Goal: Transaction & Acquisition: Purchase product/service

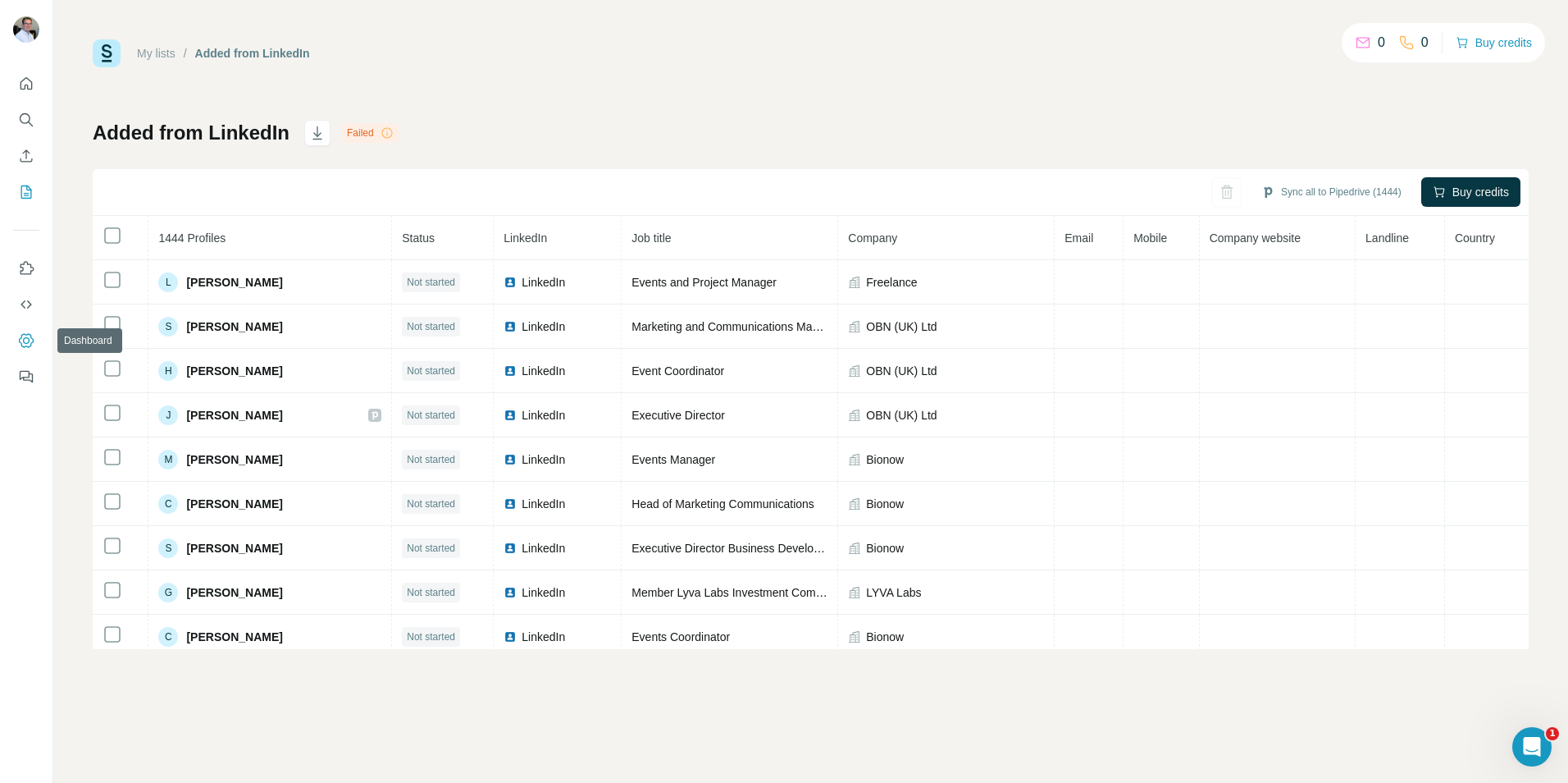
click at [36, 325] on button "Dashboard" at bounding box center [26, 340] width 26 height 30
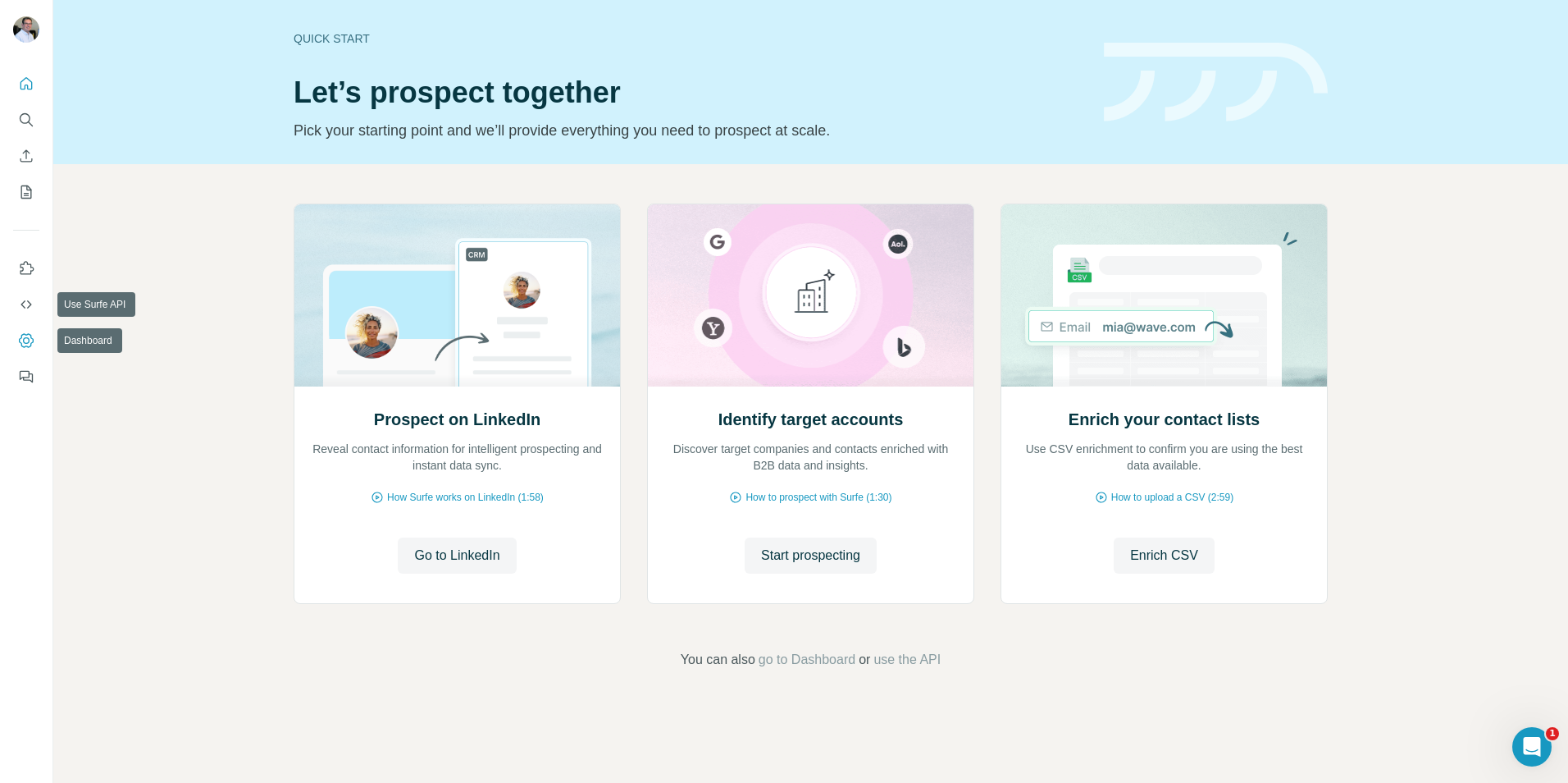
click at [24, 342] on icon "Dashboard" at bounding box center [26, 340] width 7 height 7
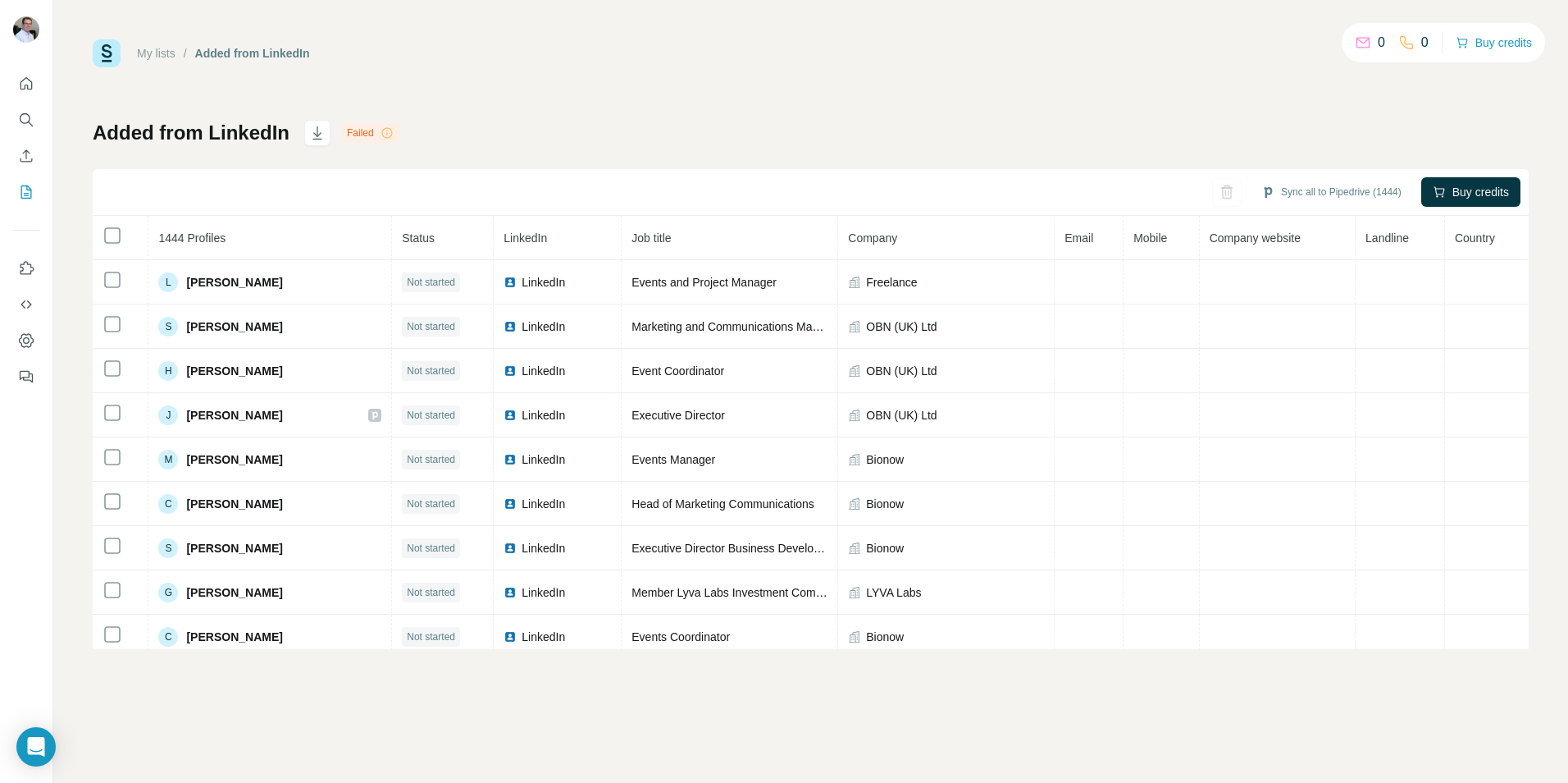
click at [1365, 43] on div "0" at bounding box center [1369, 42] width 30 height 19
drag, startPoint x: 1365, startPoint y: 43, endPoint x: 1342, endPoint y: 79, distance: 42.7
click at [1344, 78] on div "My lists / Added from LinkedIn 0 0 Buy credits Added from LinkedIn Failed Sync …" at bounding box center [811, 345] width 1436 height 610
click at [1480, 42] on button "Buy credits" at bounding box center [1494, 42] width 76 height 23
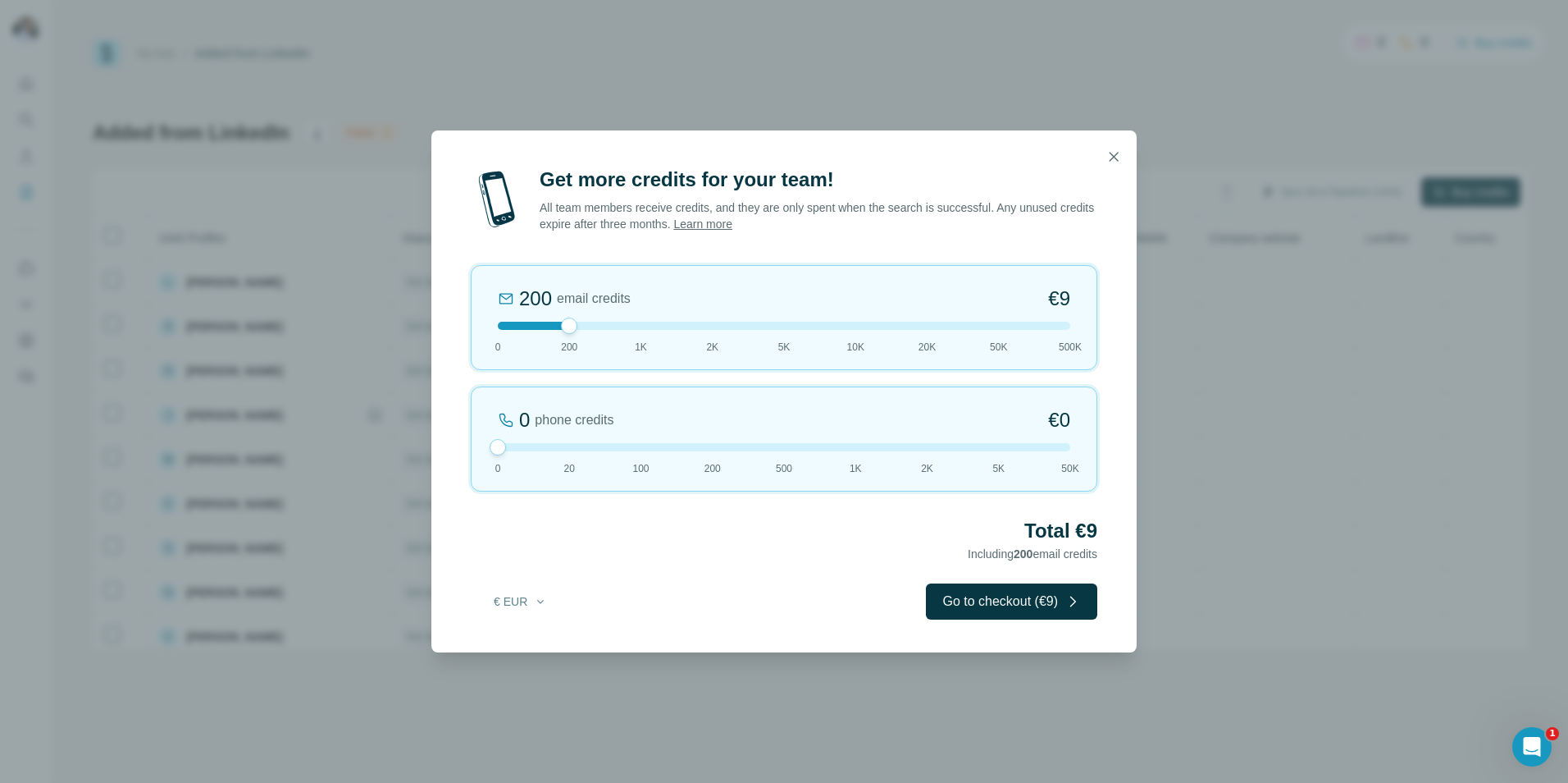
drag, startPoint x: 574, startPoint y: 449, endPoint x: 325, endPoint y: 451, distance: 249.0
click at [449, 451] on div "Get more credits for your team! All team members receive credits, and they are …" at bounding box center [784, 409] width 705 height 486
click at [931, 327] on div at bounding box center [784, 325] width 572 height 8
click at [704, 322] on div at bounding box center [784, 325] width 572 height 8
click at [644, 321] on div "2K email credits 5% Discount €80 0 200 1K 2K 5K 10K 20K 50K 500K" at bounding box center [784, 318] width 626 height 105
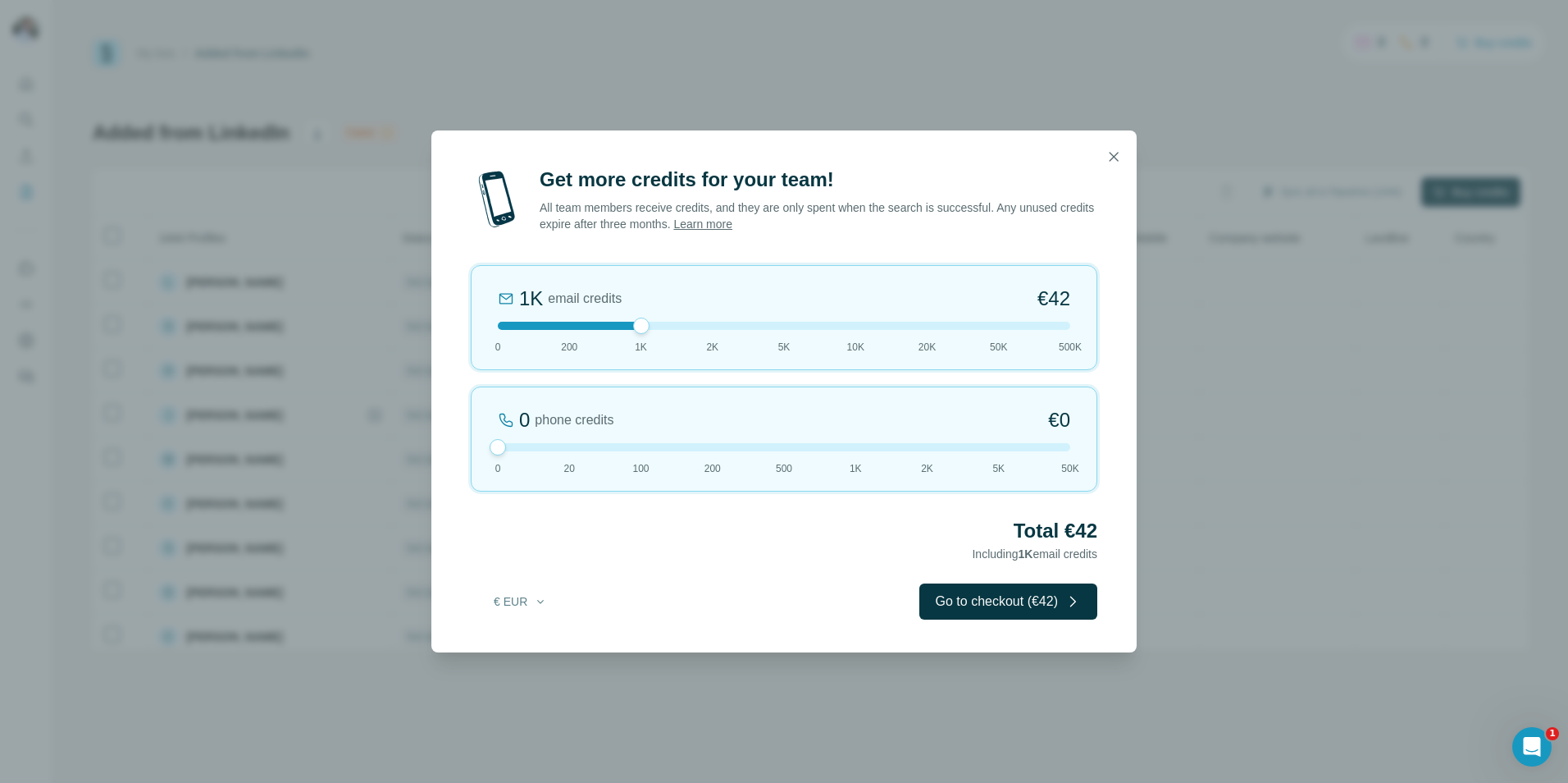
click at [569, 323] on div at bounding box center [784, 325] width 572 height 8
click at [510, 320] on div "200 email credits €9 0 200 1K 2K 5K 10K 20K 50K 500K" at bounding box center [784, 318] width 626 height 105
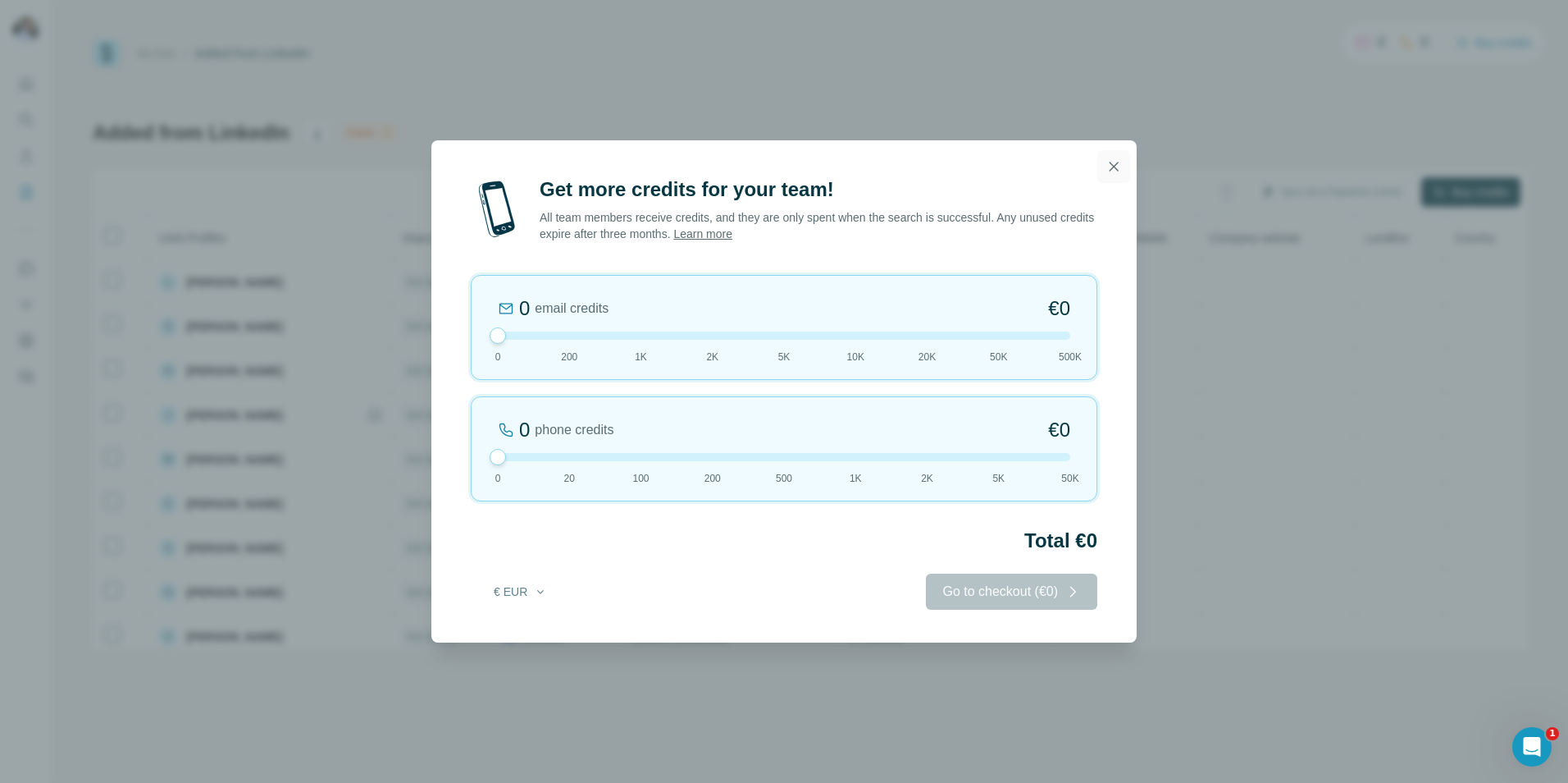
click at [1119, 174] on icon "button" at bounding box center [1114, 166] width 16 height 16
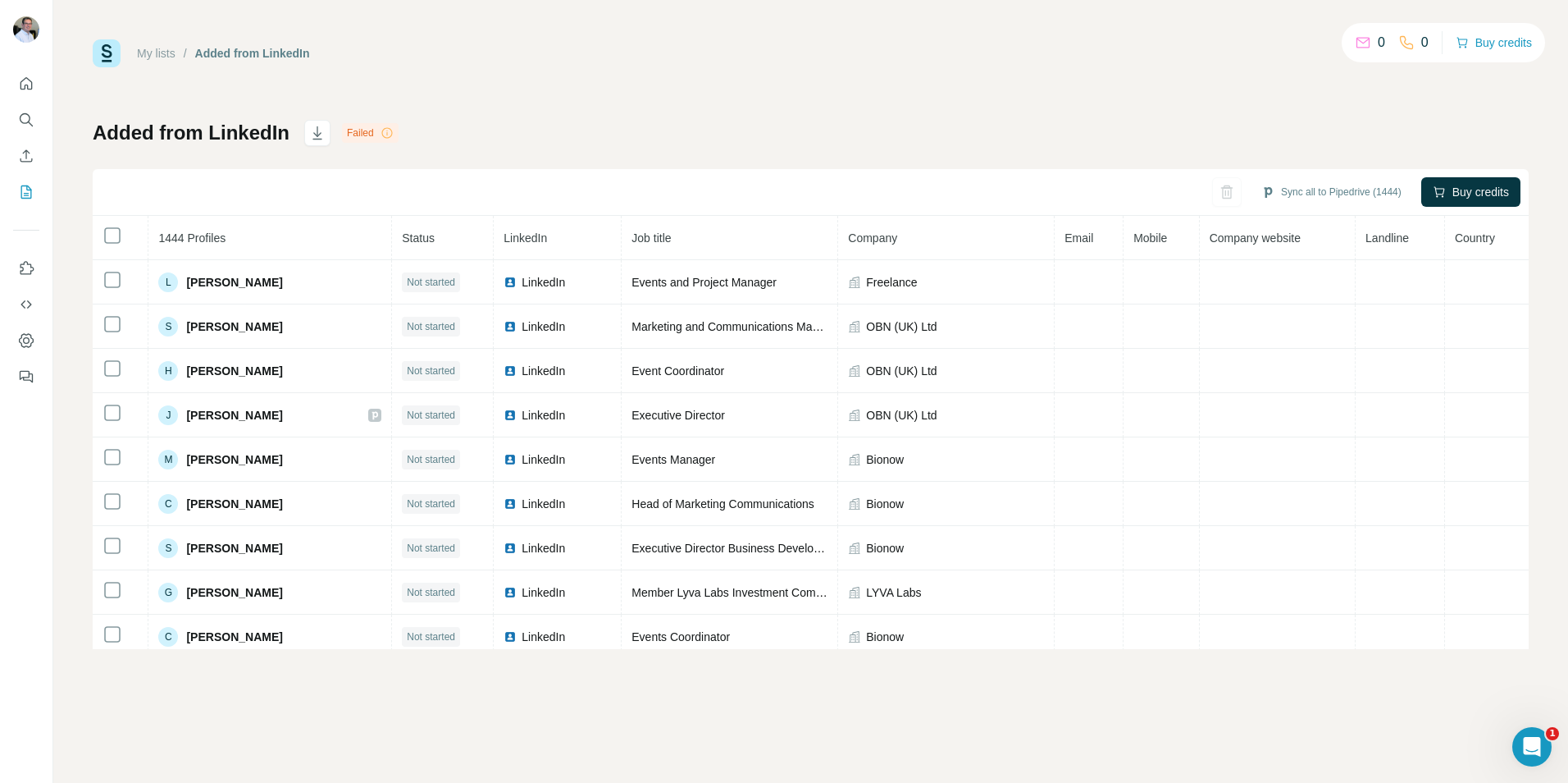
click at [383, 134] on icon at bounding box center [387, 133] width 14 height 14
click at [386, 137] on icon at bounding box center [387, 133] width 14 height 14
drag, startPoint x: 386, startPoint y: 137, endPoint x: 513, endPoint y: 698, distance: 575.2
click at [356, 749] on div "My lists / Added from LinkedIn 0 0 Buy credits Added from LinkedIn Failed Sync …" at bounding box center [811, 391] width 1515 height 783
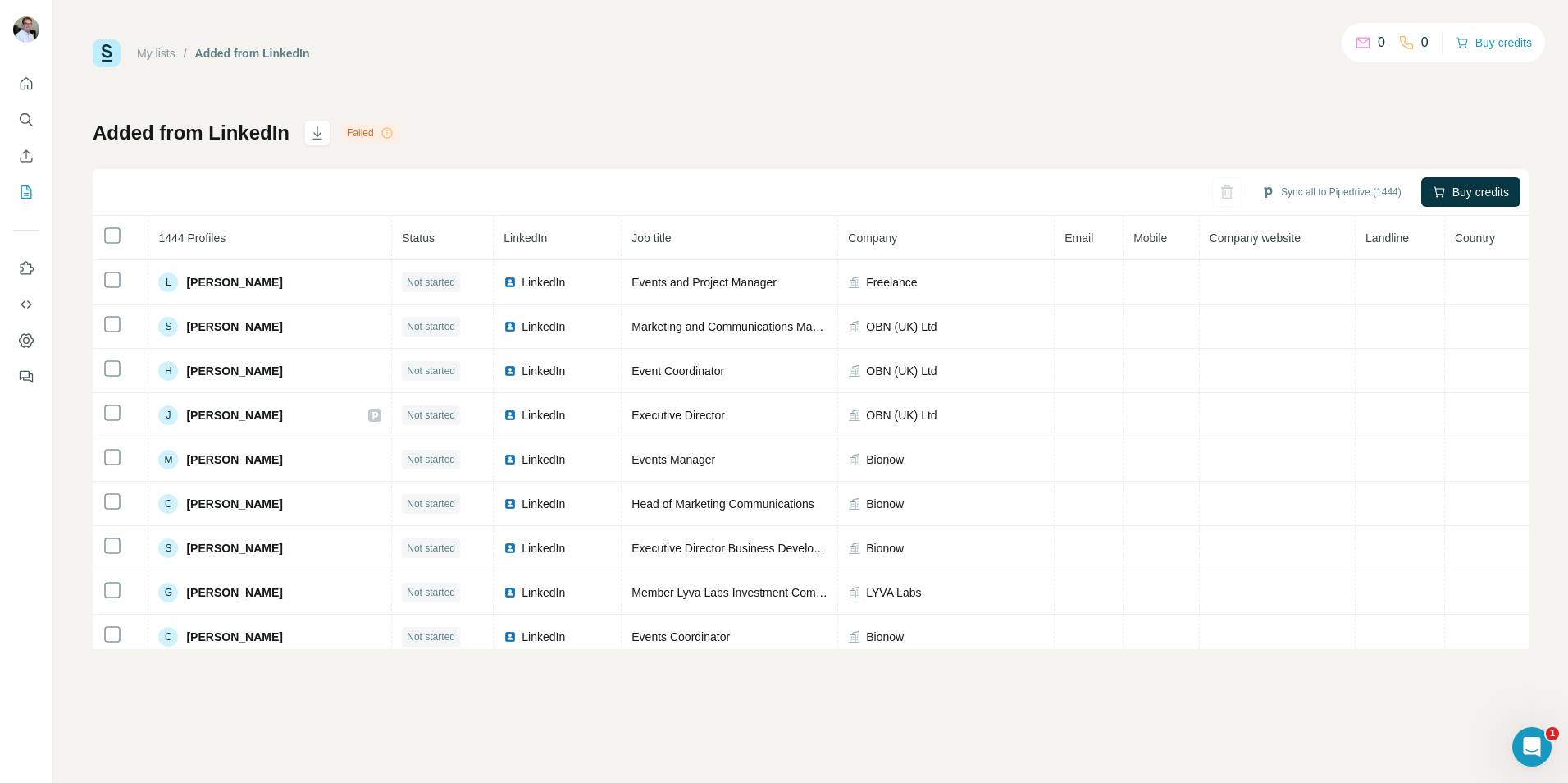
click at [366, 134] on div "Failed" at bounding box center [370, 132] width 57 height 19
click at [386, 128] on icon at bounding box center [386, 132] width 11 height 11
click at [390, 131] on icon at bounding box center [386, 132] width 11 height 11
click at [22, 88] on icon "Quick start" at bounding box center [26, 83] width 16 height 16
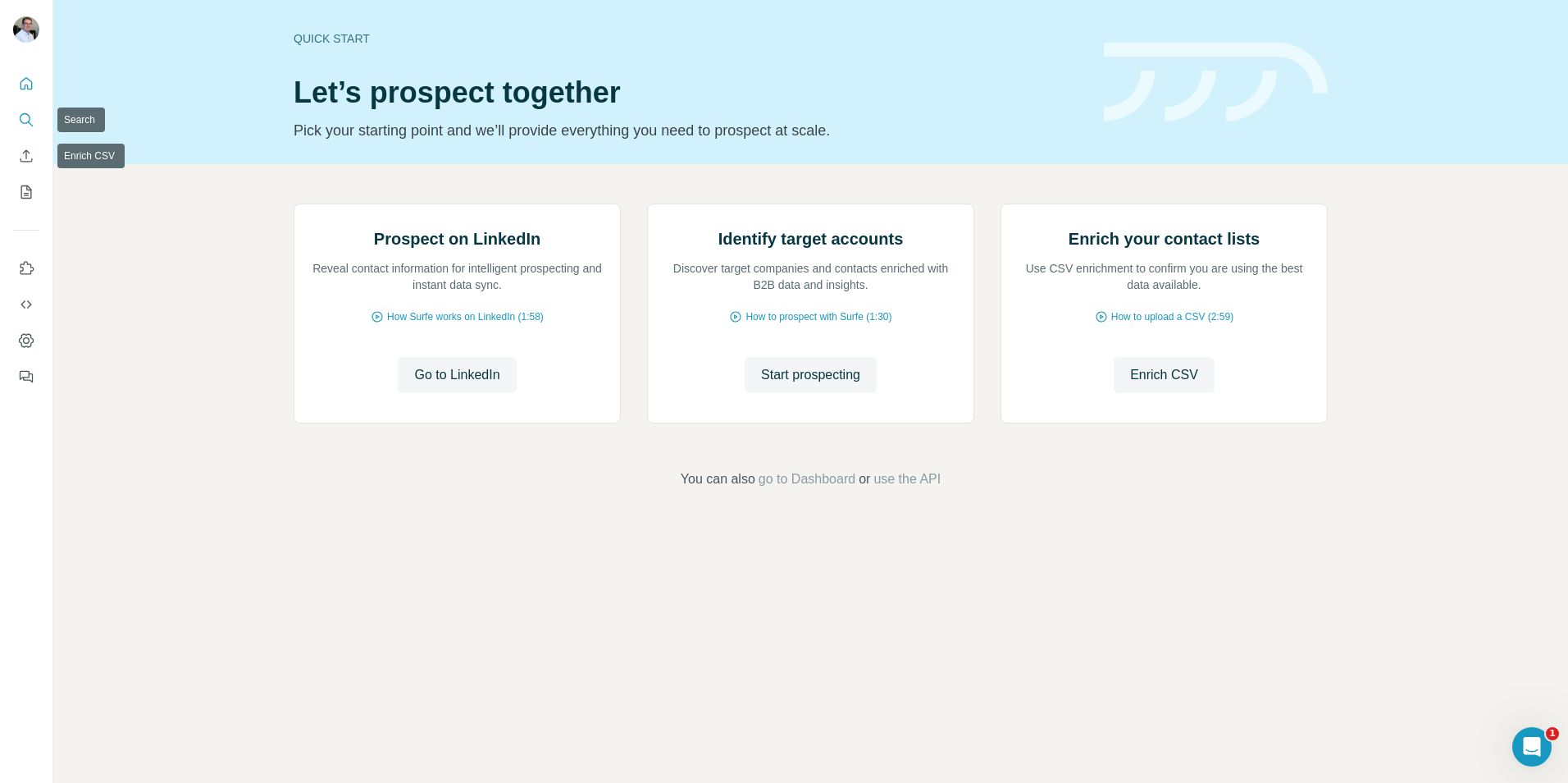
click at [14, 126] on button "Search" at bounding box center [26, 120] width 26 height 30
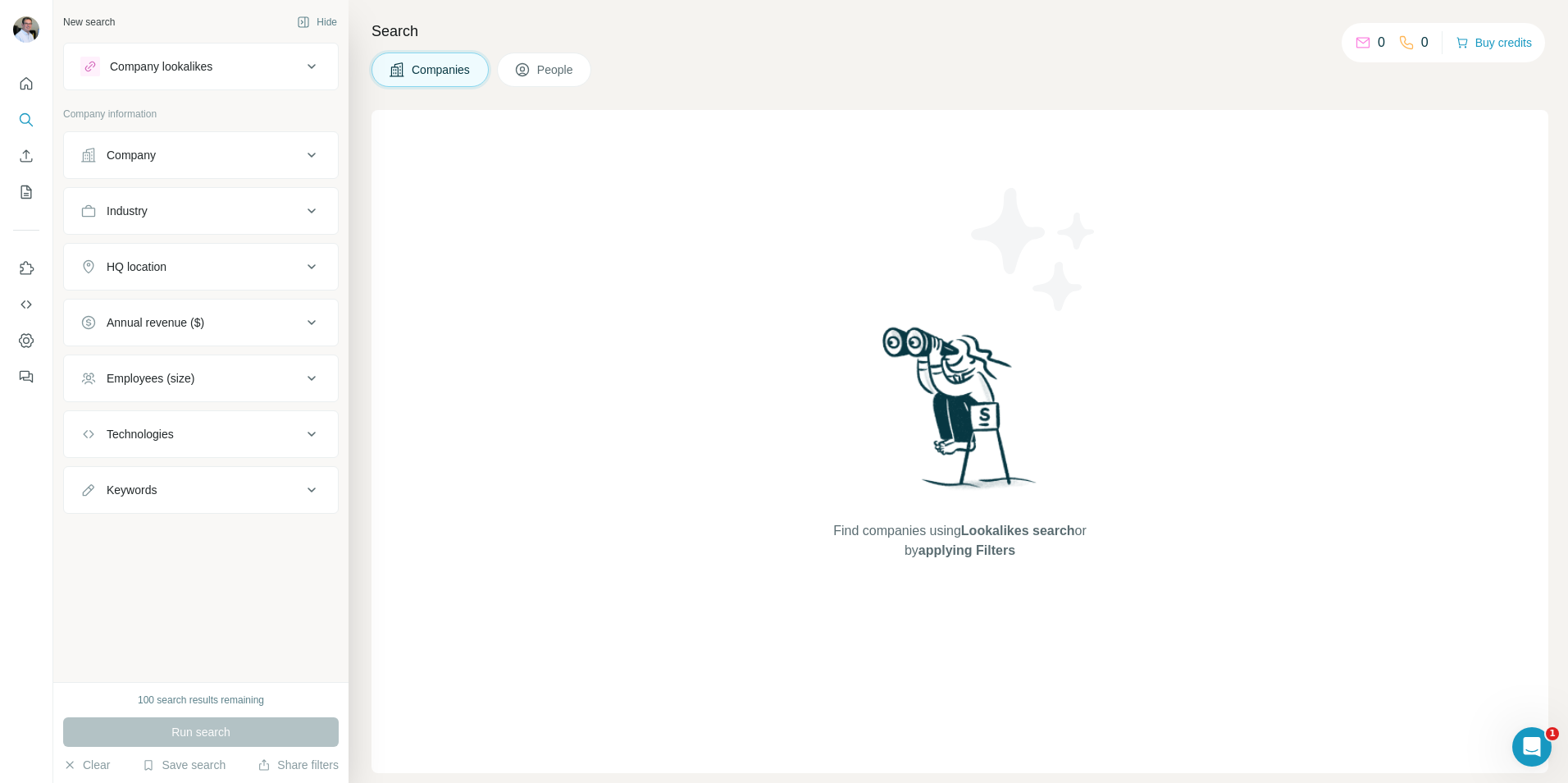
click at [178, 155] on div "Company" at bounding box center [190, 154] width 221 height 16
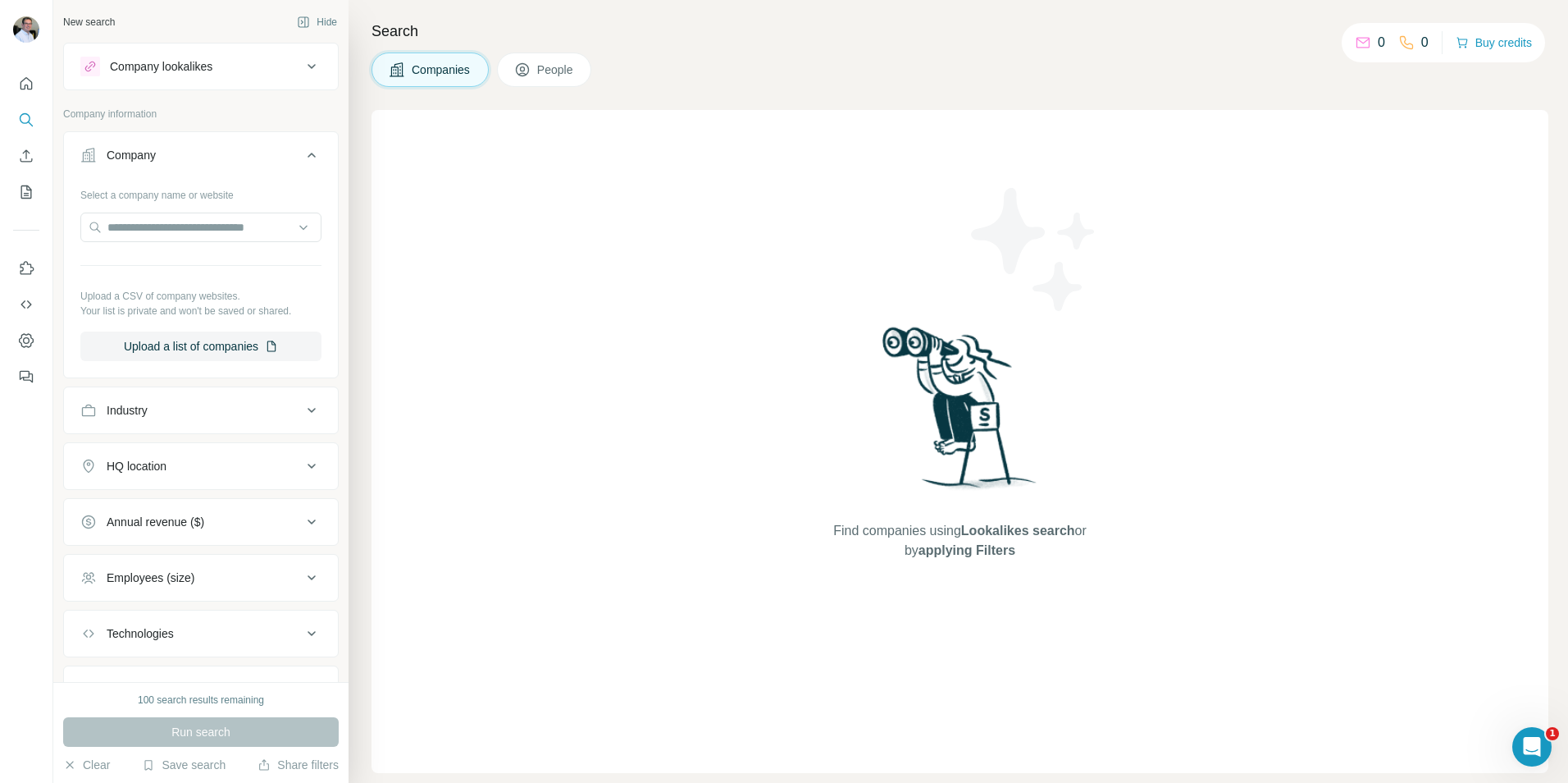
click at [216, 147] on div "Company" at bounding box center [190, 154] width 221 height 16
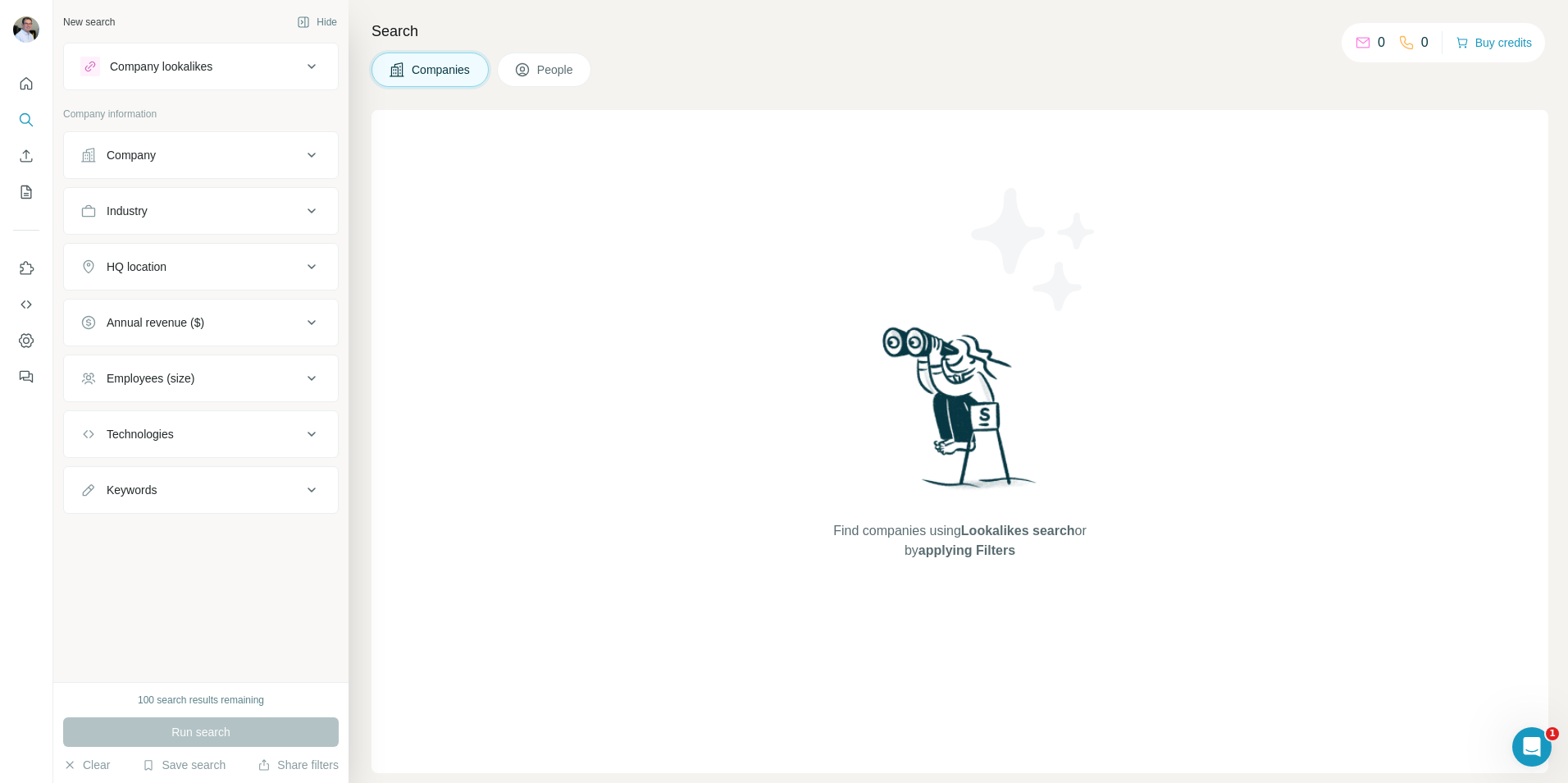
click at [204, 218] on div "Industry" at bounding box center [190, 210] width 221 height 16
click at [203, 151] on div "Company" at bounding box center [190, 154] width 221 height 16
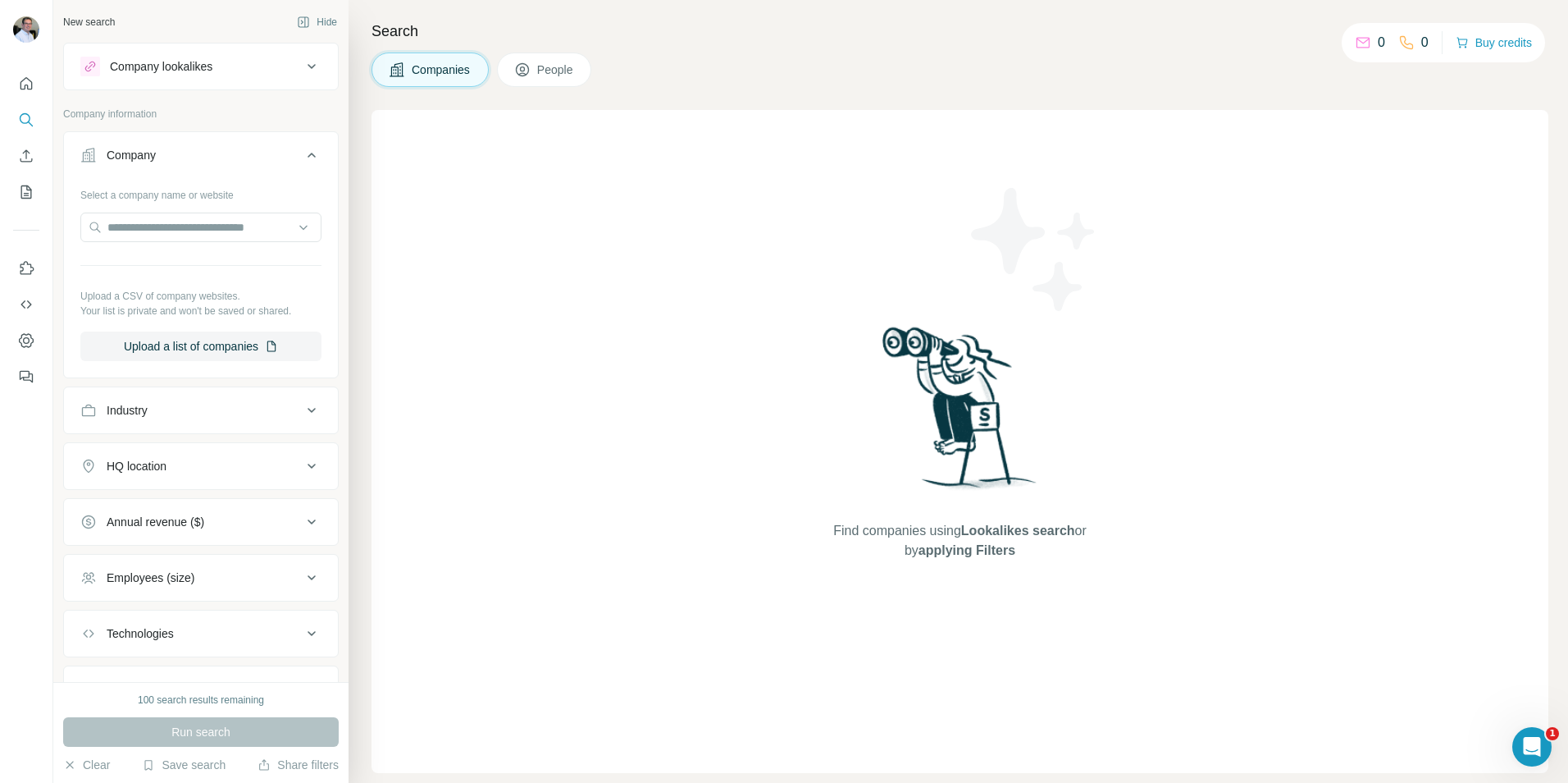
click at [202, 159] on div "Company" at bounding box center [190, 154] width 221 height 16
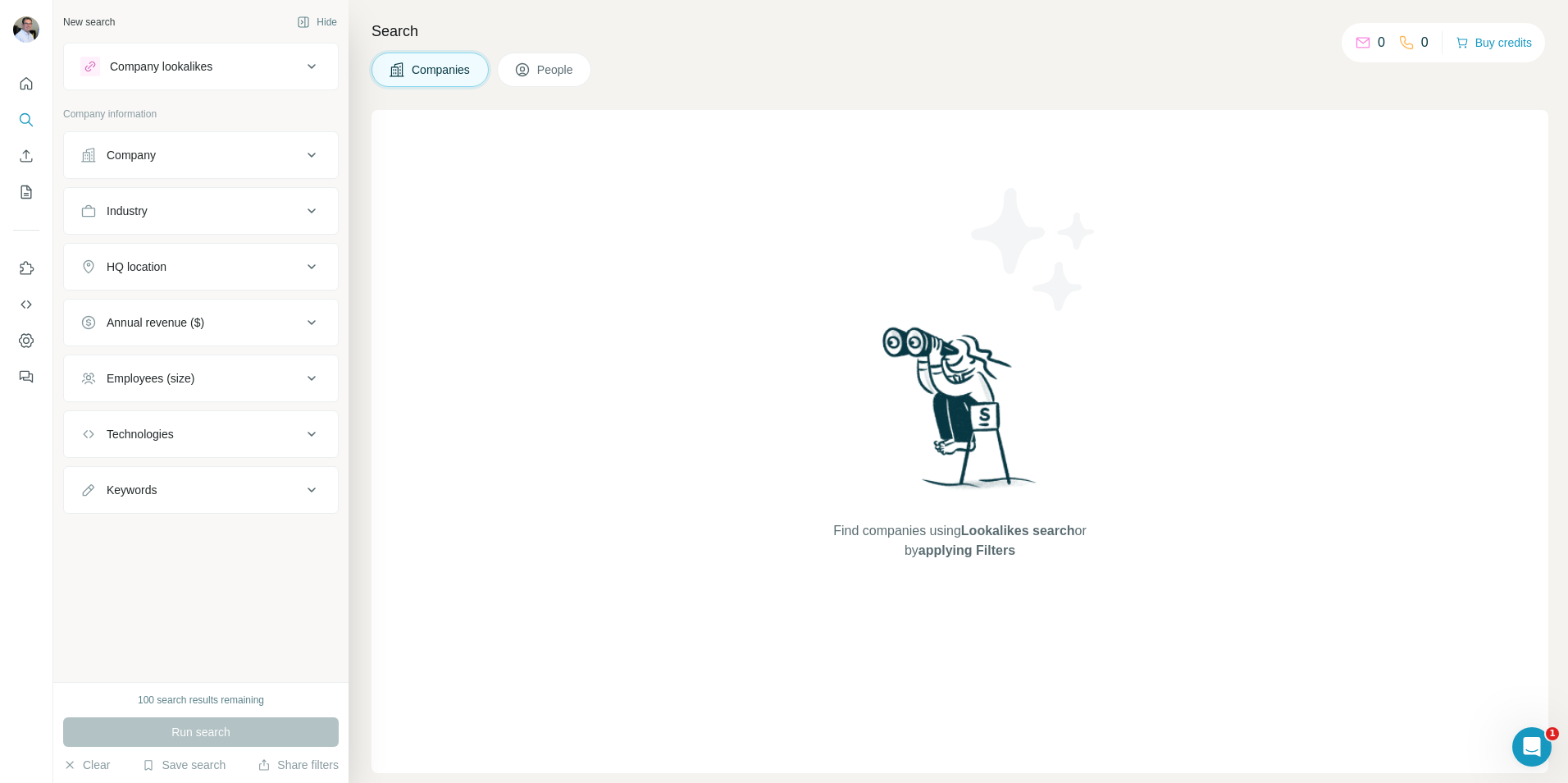
click at [210, 207] on div "Industry" at bounding box center [190, 210] width 221 height 16
click at [214, 273] on div "HQ location" at bounding box center [190, 266] width 221 height 16
click at [215, 315] on button "Annual revenue ($)" at bounding box center [201, 322] width 274 height 40
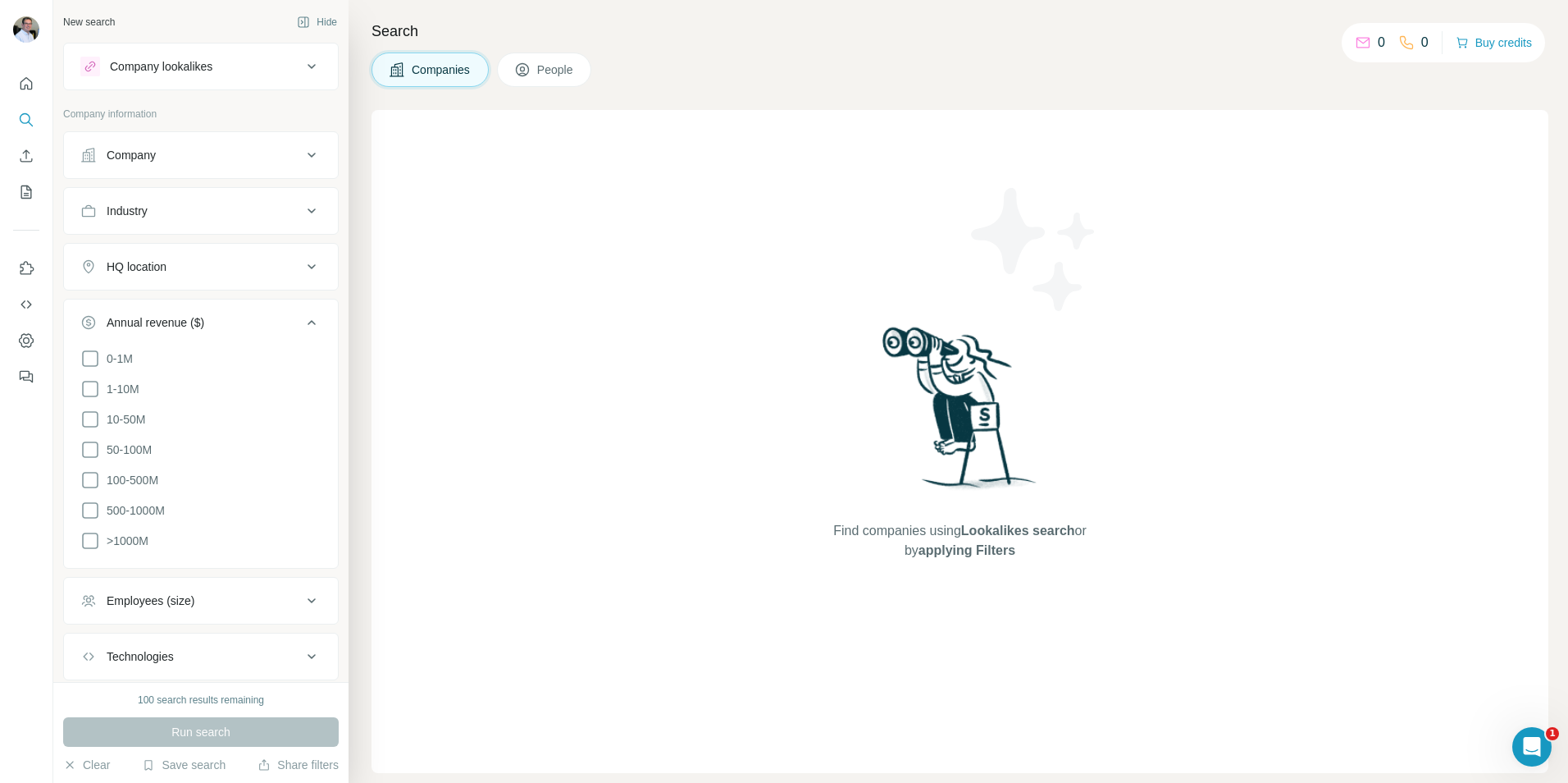
click at [221, 322] on div "Annual revenue ($)" at bounding box center [190, 322] width 221 height 16
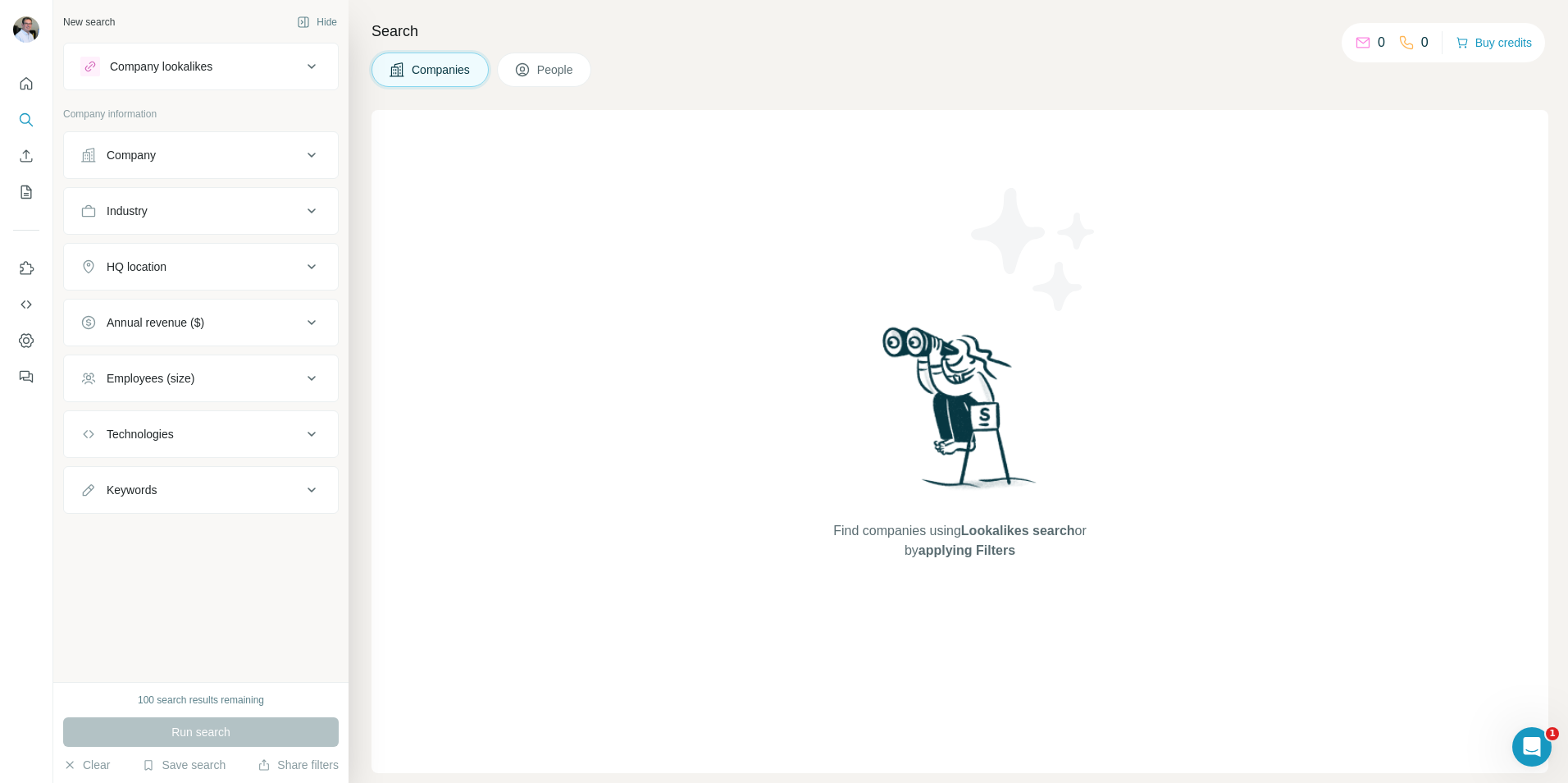
click at [227, 366] on button "Employees (size)" at bounding box center [201, 378] width 274 height 40
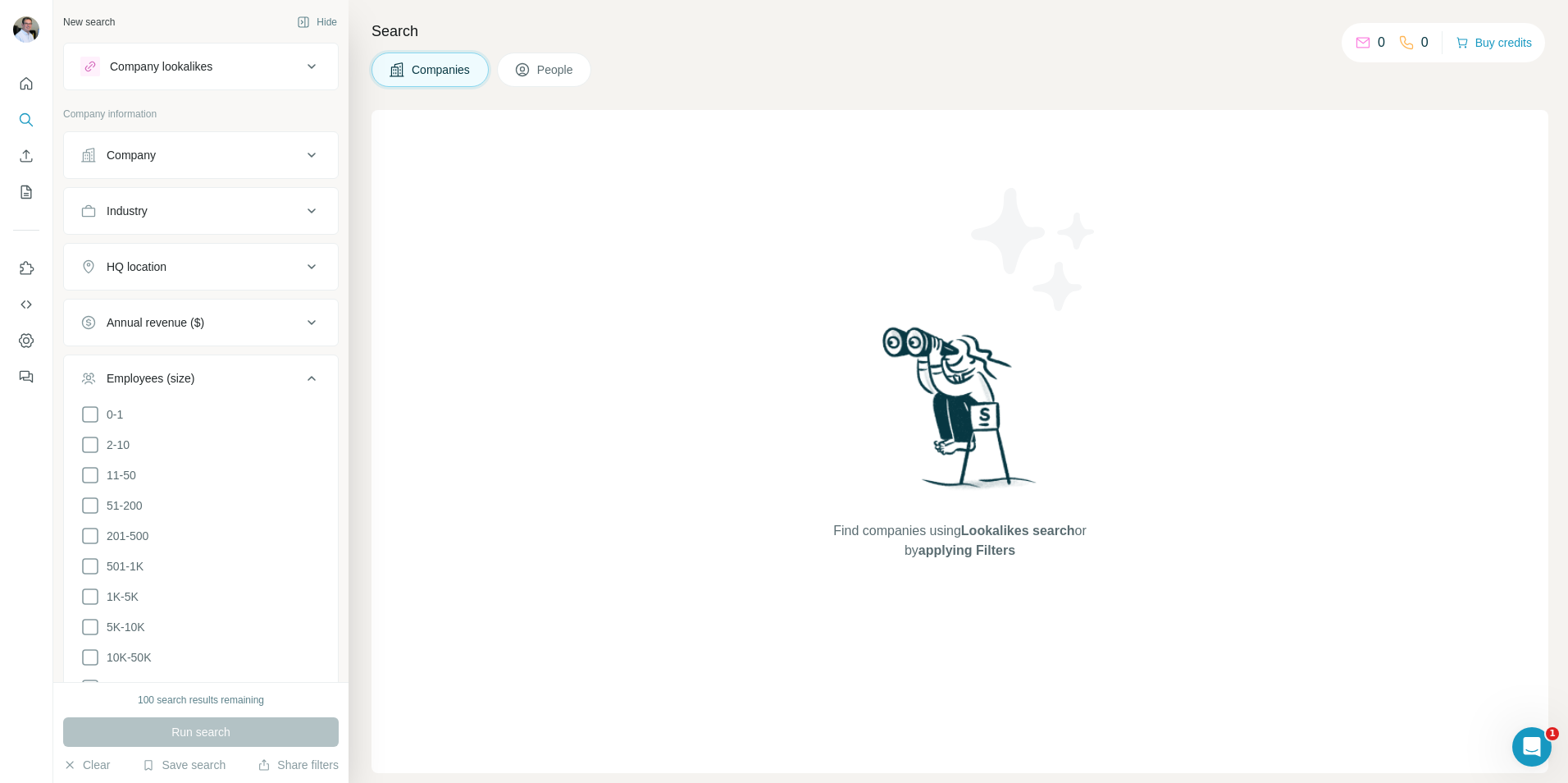
click at [229, 375] on div "Employees (size)" at bounding box center [190, 378] width 221 height 16
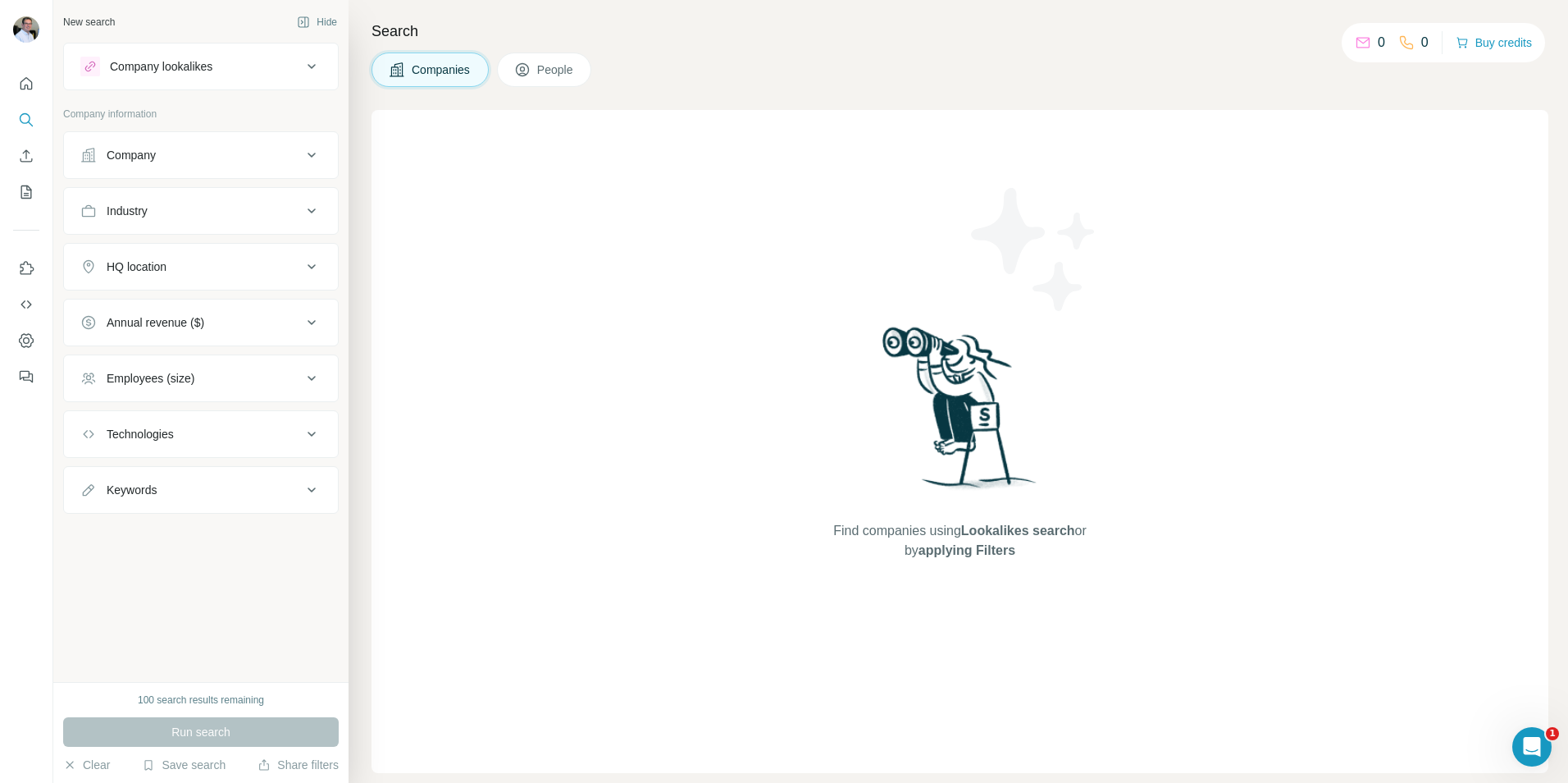
click at [248, 413] on div "Technologies" at bounding box center [201, 433] width 276 height 47
click at [250, 425] on button "Technologies" at bounding box center [201, 433] width 274 height 40
click at [251, 428] on div "Technologies" at bounding box center [190, 433] width 221 height 16
click at [24, 76] on icon "Quick start" at bounding box center [26, 83] width 16 height 16
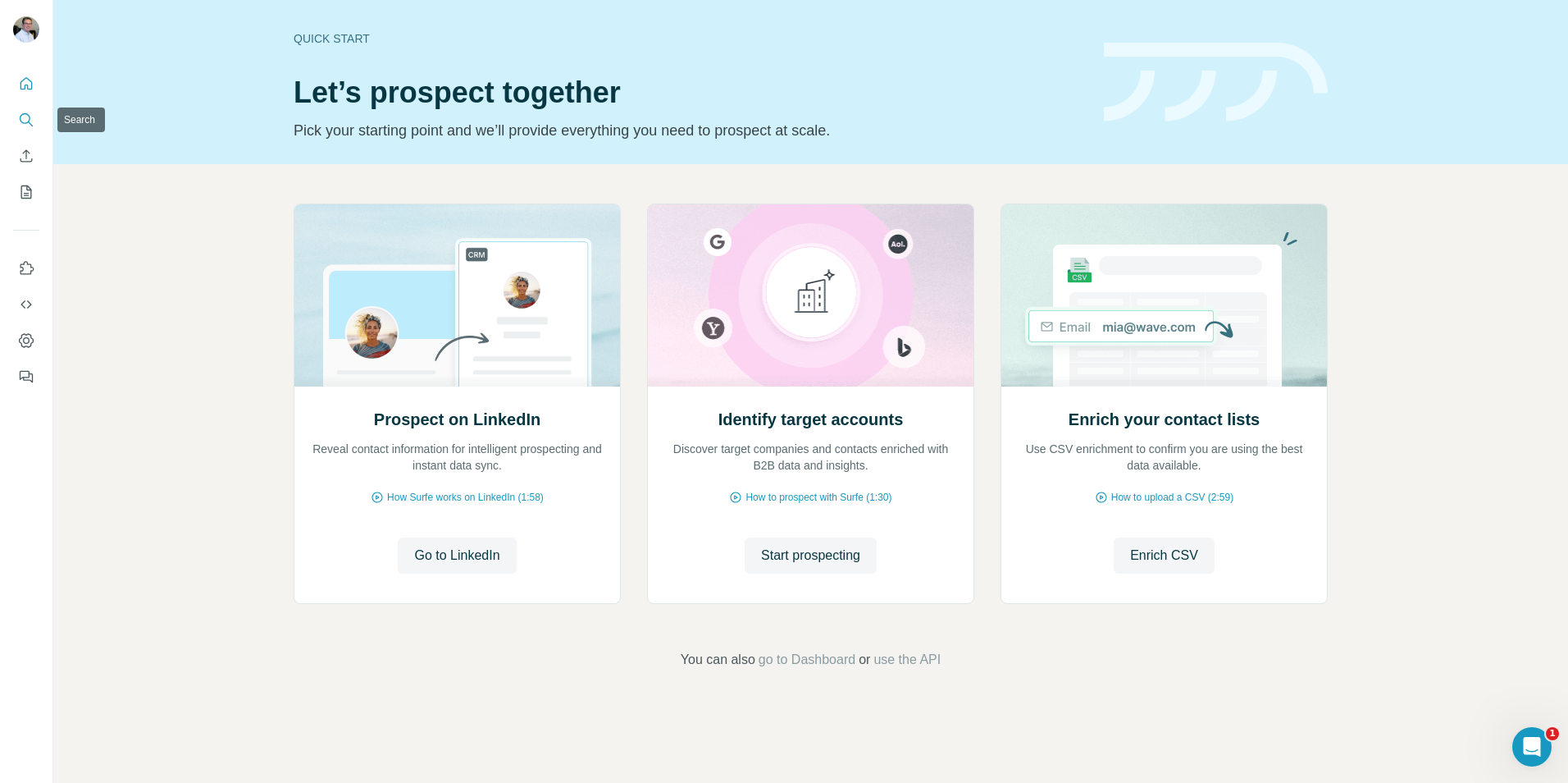
click at [19, 123] on icon "Search" at bounding box center [26, 120] width 16 height 16
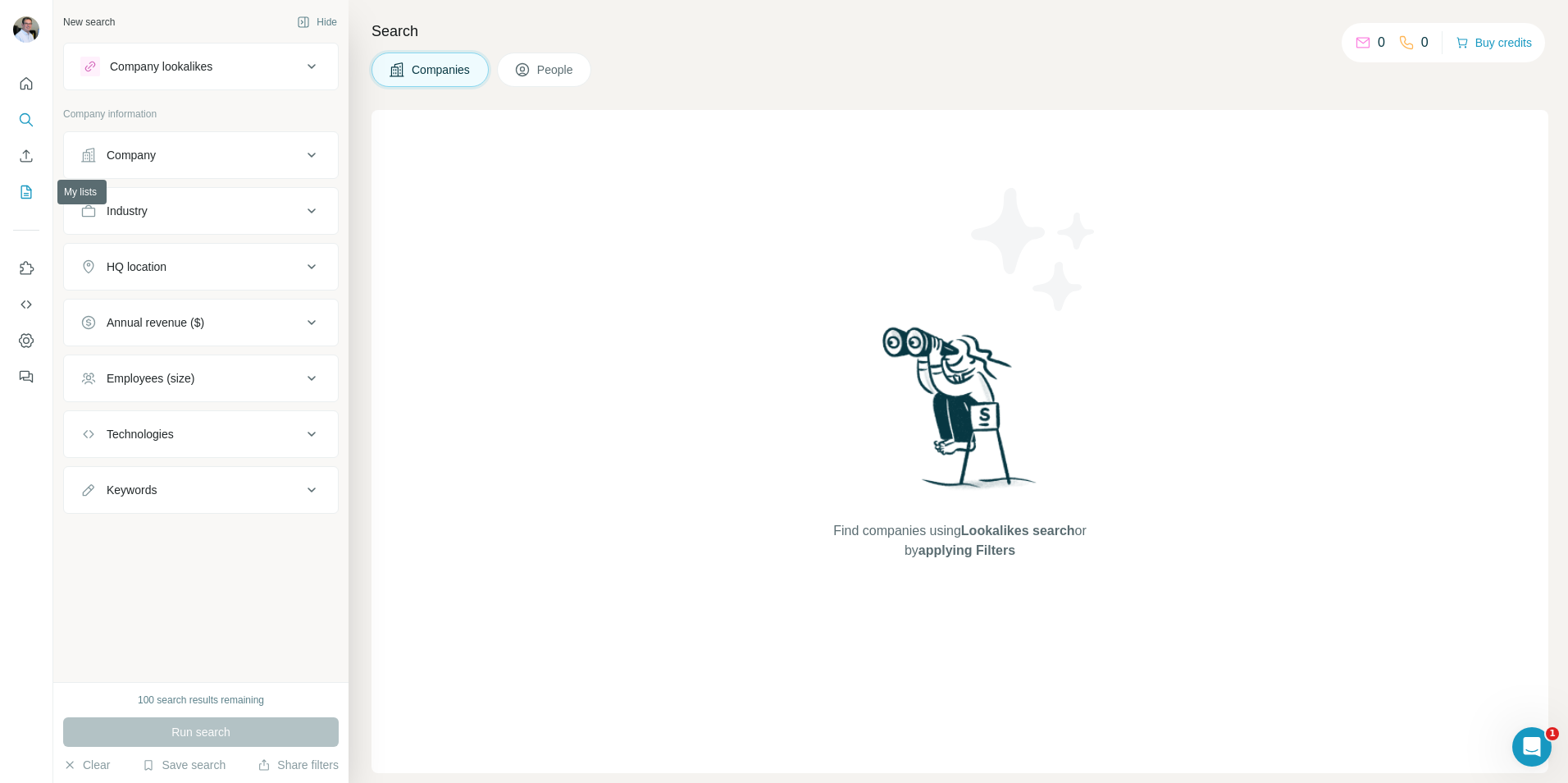
click at [24, 192] on icon "My lists" at bounding box center [26, 191] width 16 height 16
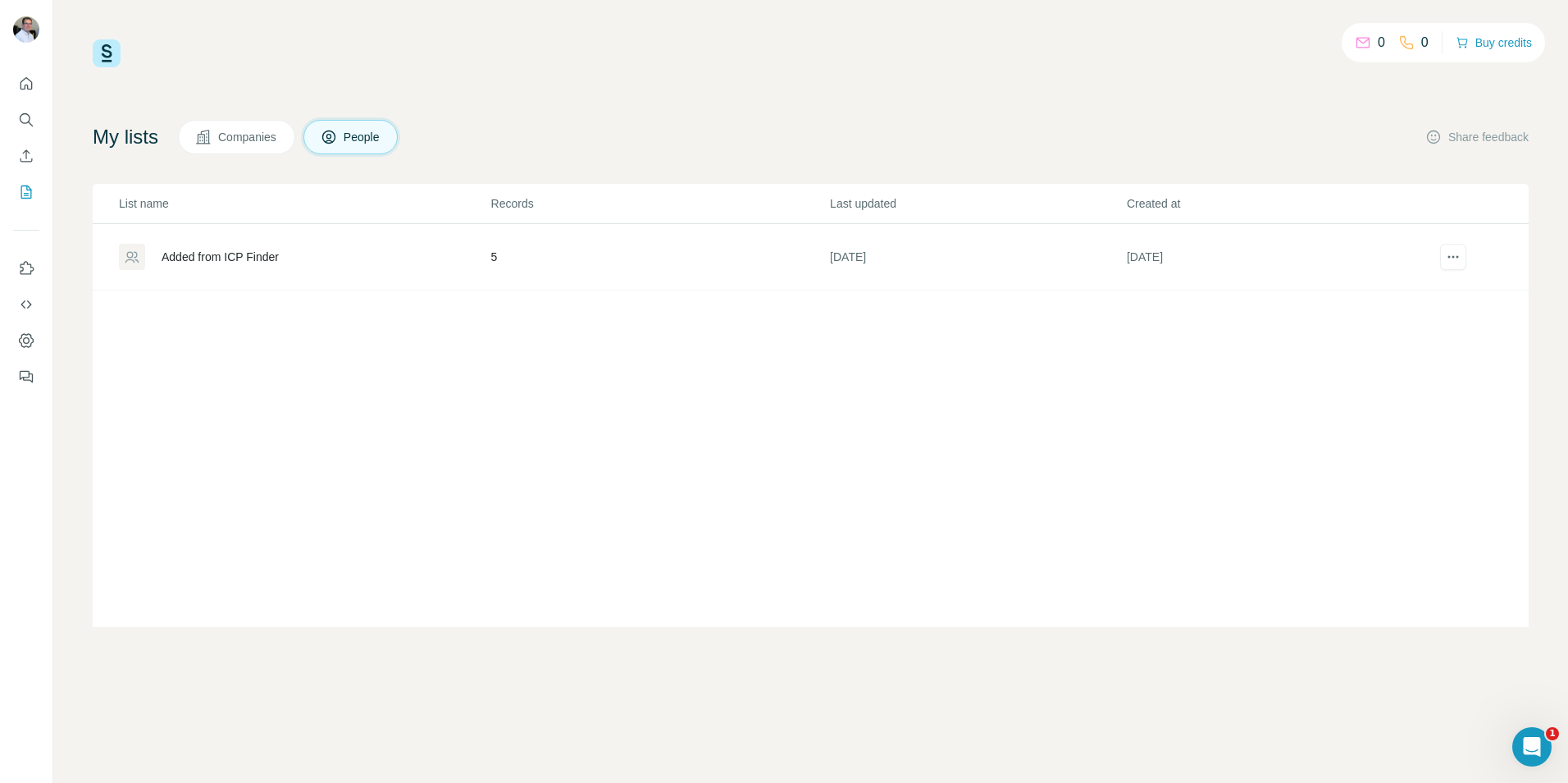
click at [1364, 42] on div "0" at bounding box center [1369, 42] width 30 height 19
click at [17, 266] on button "Use Surfe on LinkedIn" at bounding box center [26, 268] width 26 height 30
click at [30, 336] on icon "Dashboard" at bounding box center [26, 340] width 14 height 14
click at [231, 140] on span "Companies" at bounding box center [248, 136] width 60 height 16
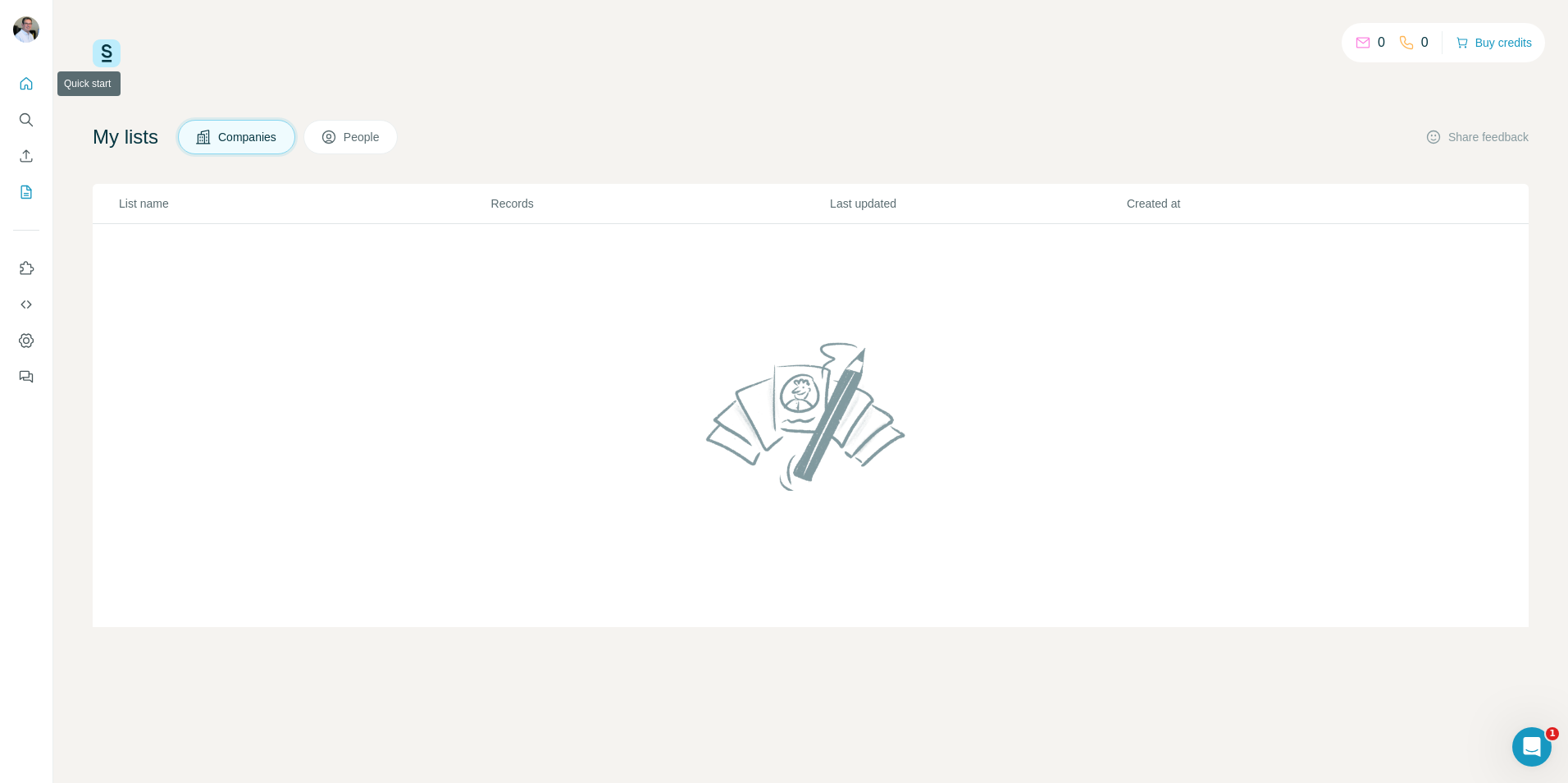
click at [23, 85] on icon "Quick start" at bounding box center [26, 83] width 16 height 16
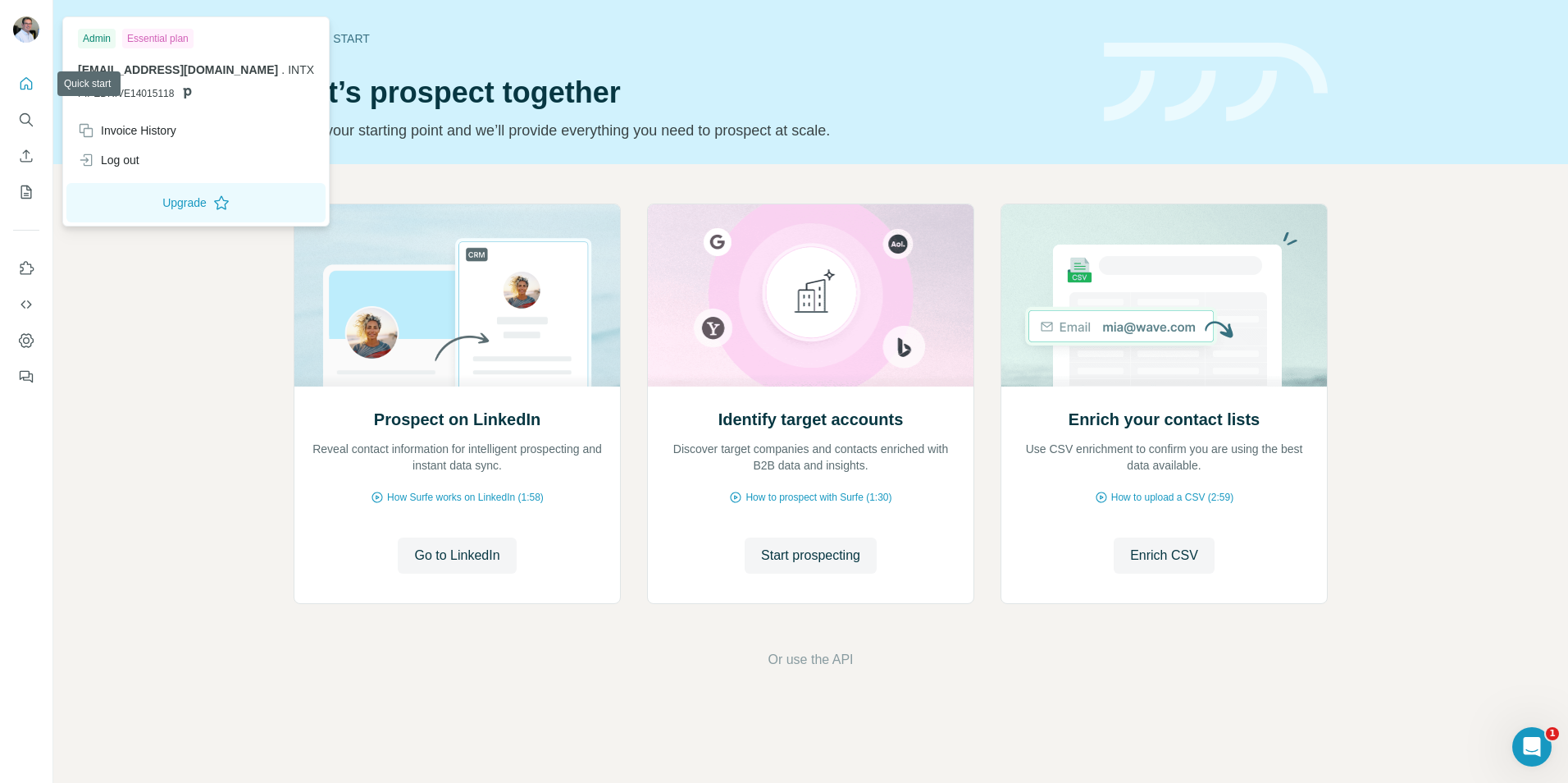
click at [28, 15] on div at bounding box center [28, 32] width 47 height 54
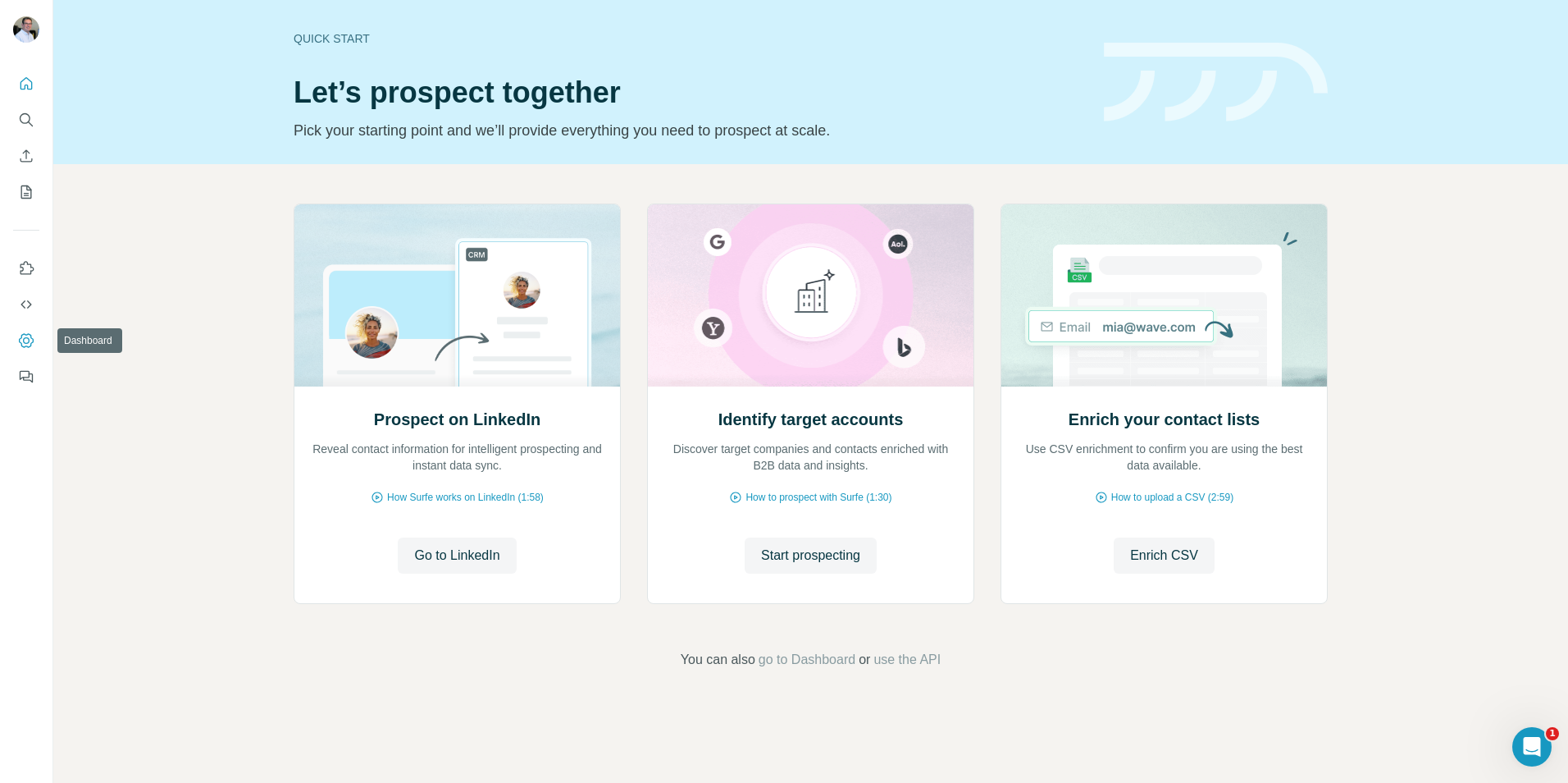
click at [29, 352] on button "Dashboard" at bounding box center [26, 340] width 26 height 30
click at [30, 333] on icon "Dashboard" at bounding box center [26, 340] width 16 height 16
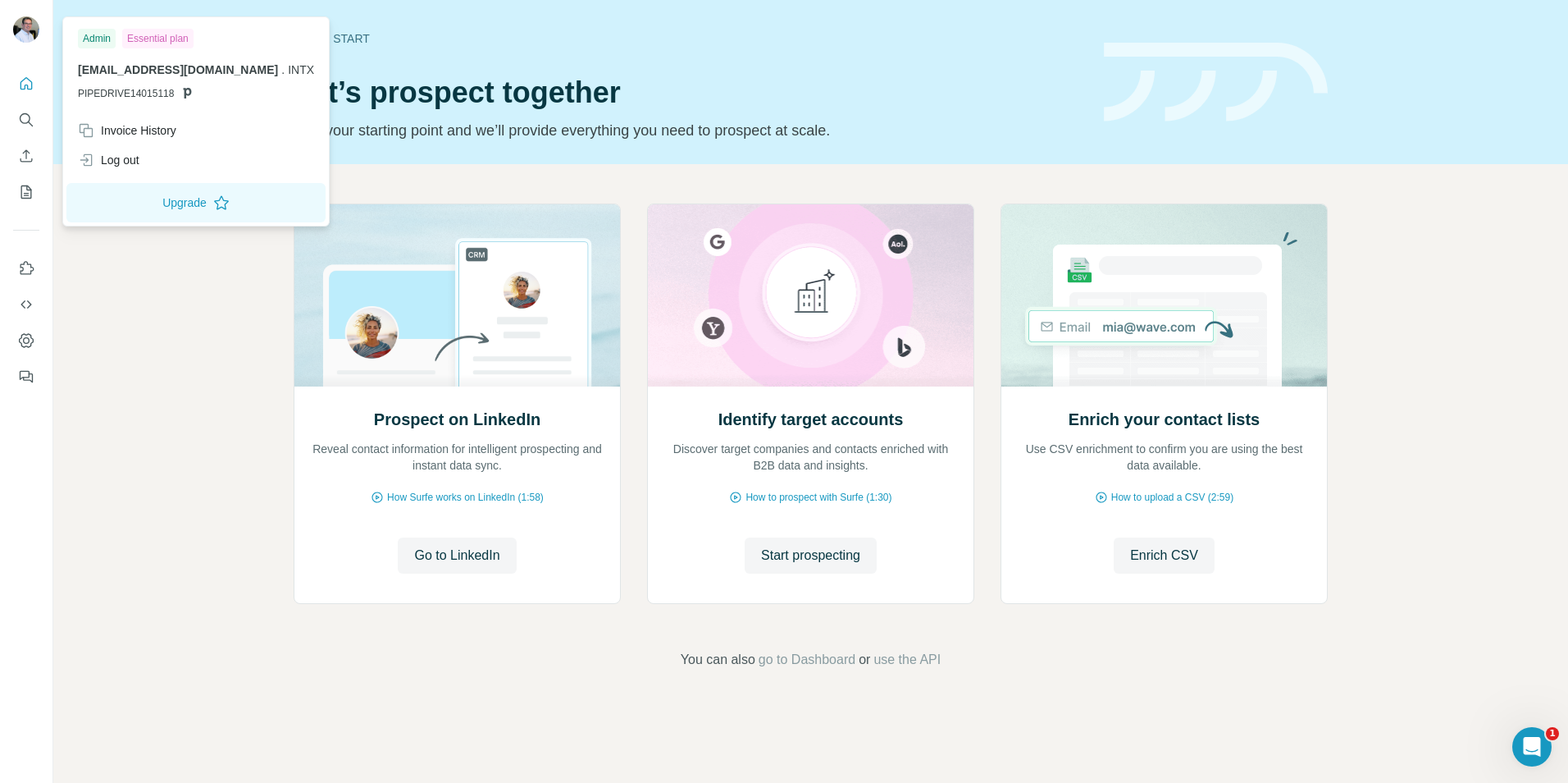
click at [133, 79] on div "andrewg@intx.co.uk . INTX PIPEDRIVE14015118" at bounding box center [196, 81] width 236 height 40
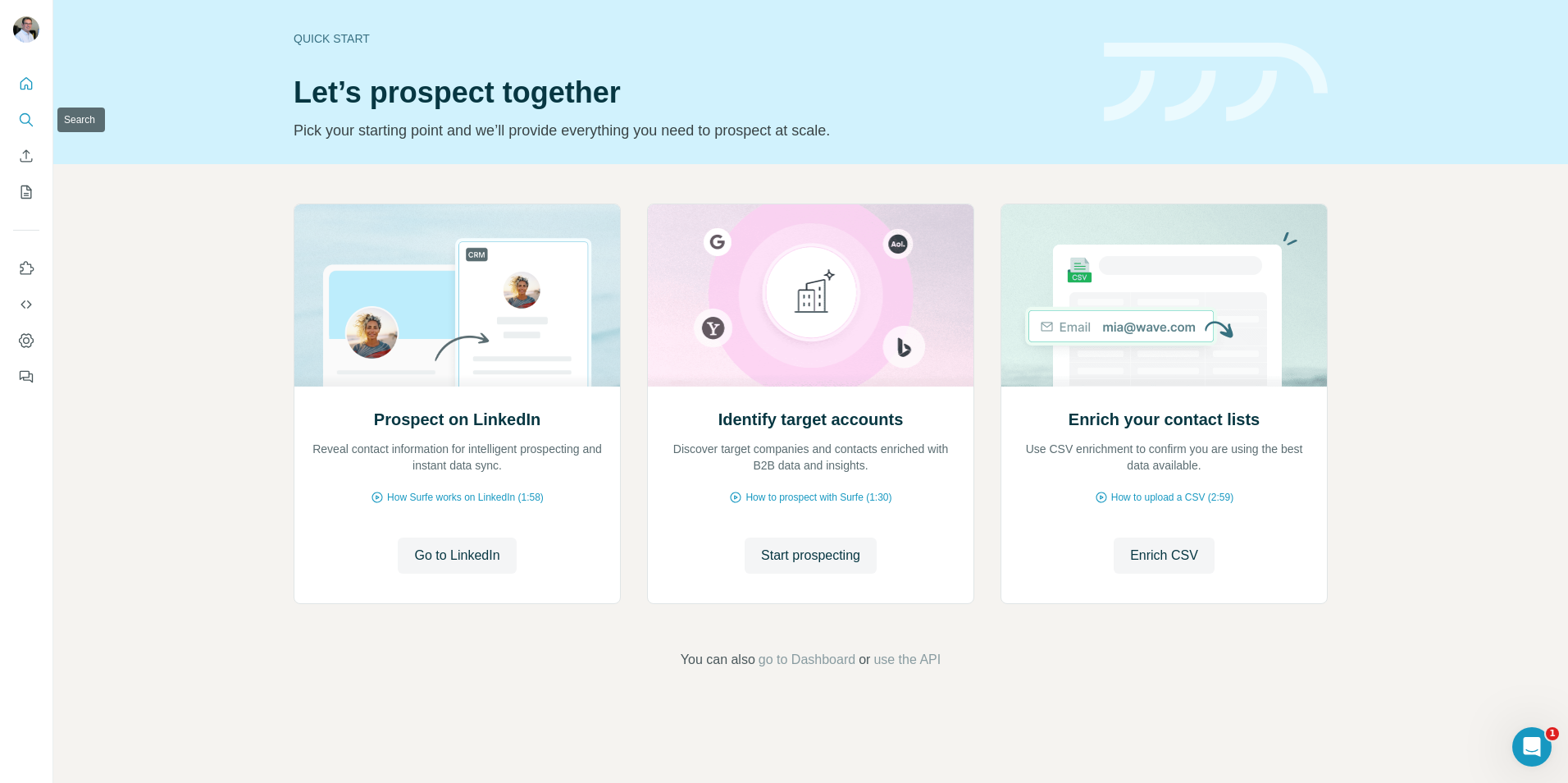
click at [26, 116] on icon "Search" at bounding box center [26, 120] width 16 height 16
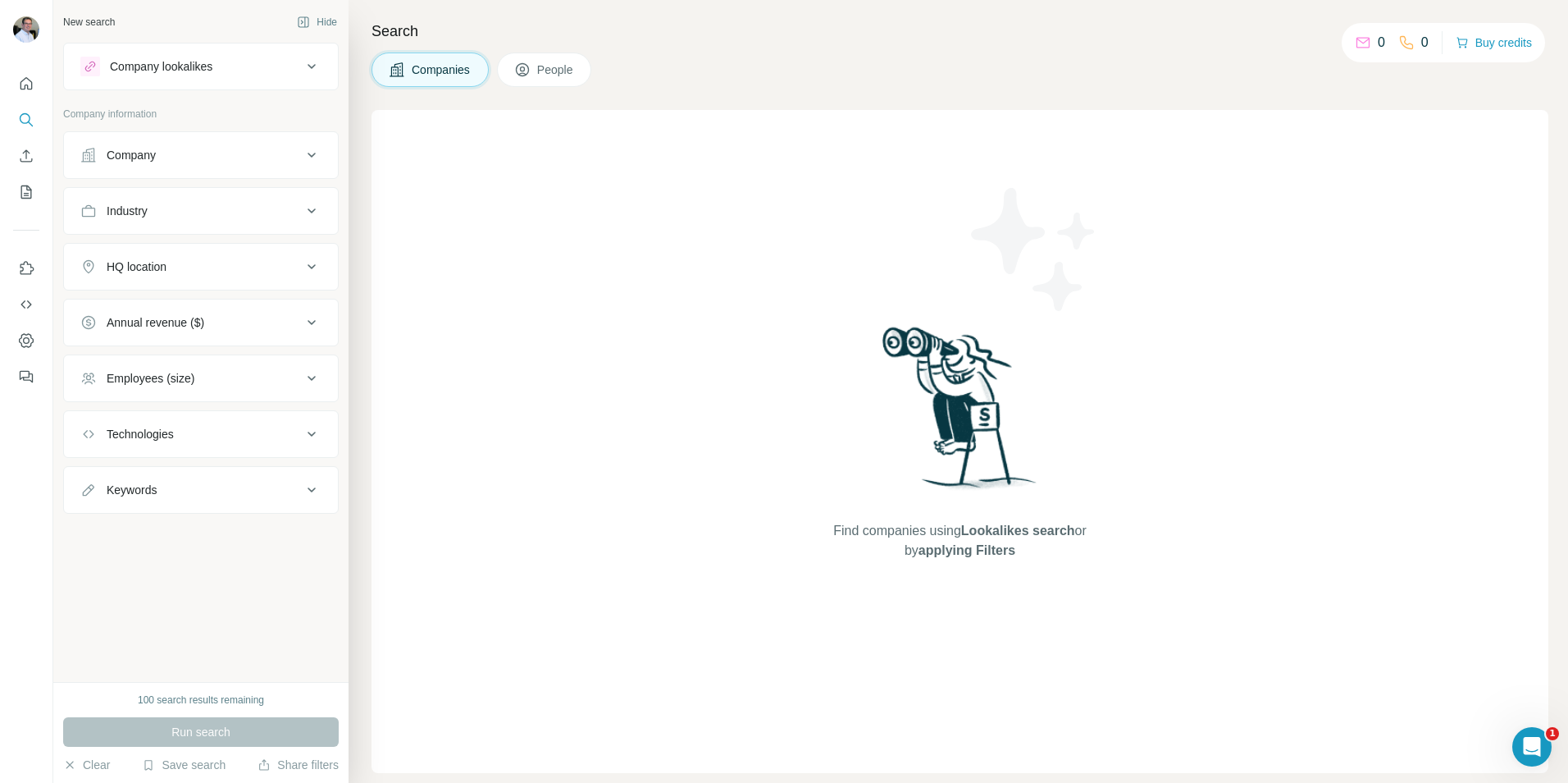
click at [211, 76] on button "Company lookalikes" at bounding box center [201, 66] width 274 height 40
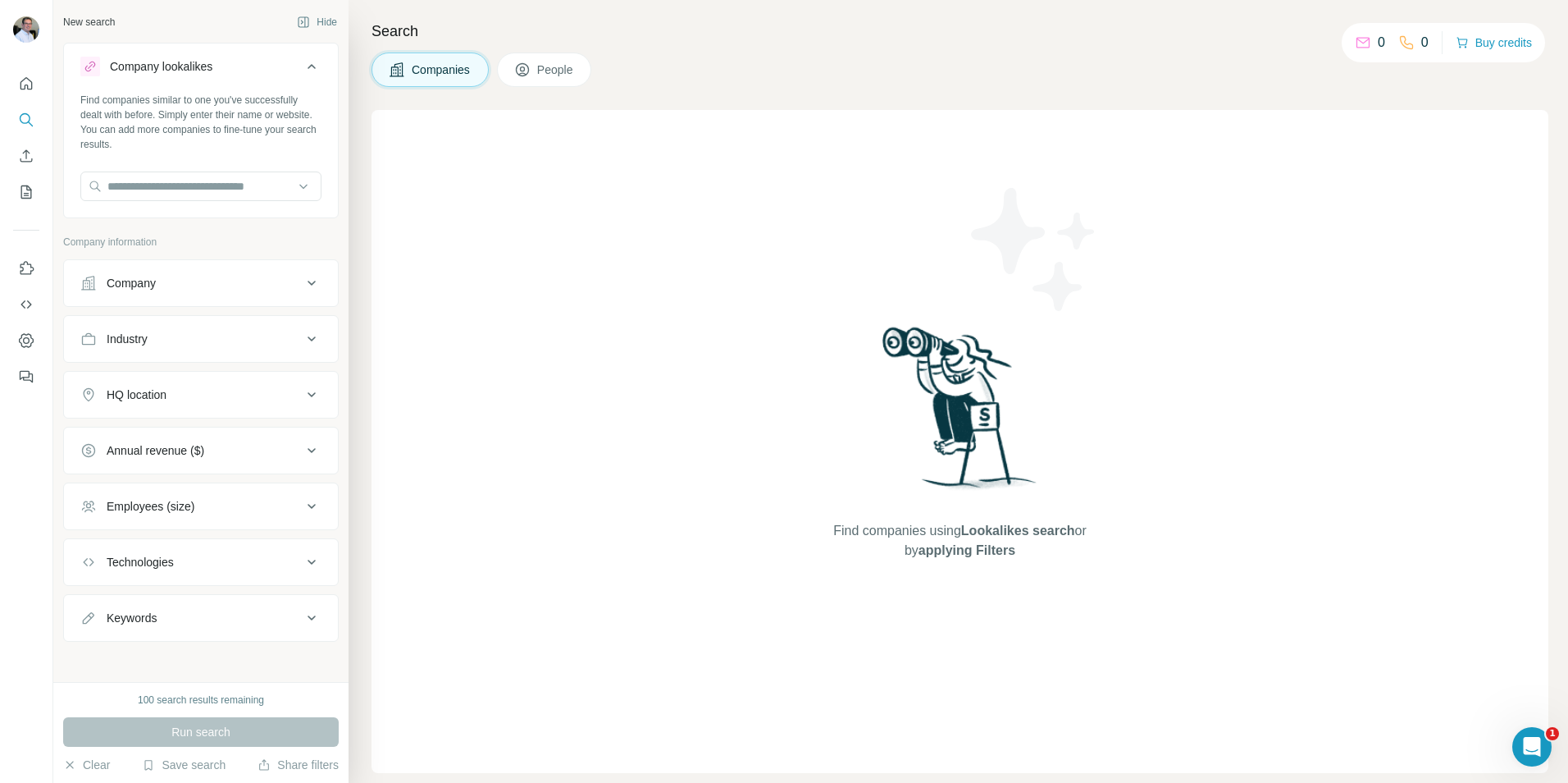
click at [211, 76] on button "Company lookalikes" at bounding box center [201, 70] width 274 height 46
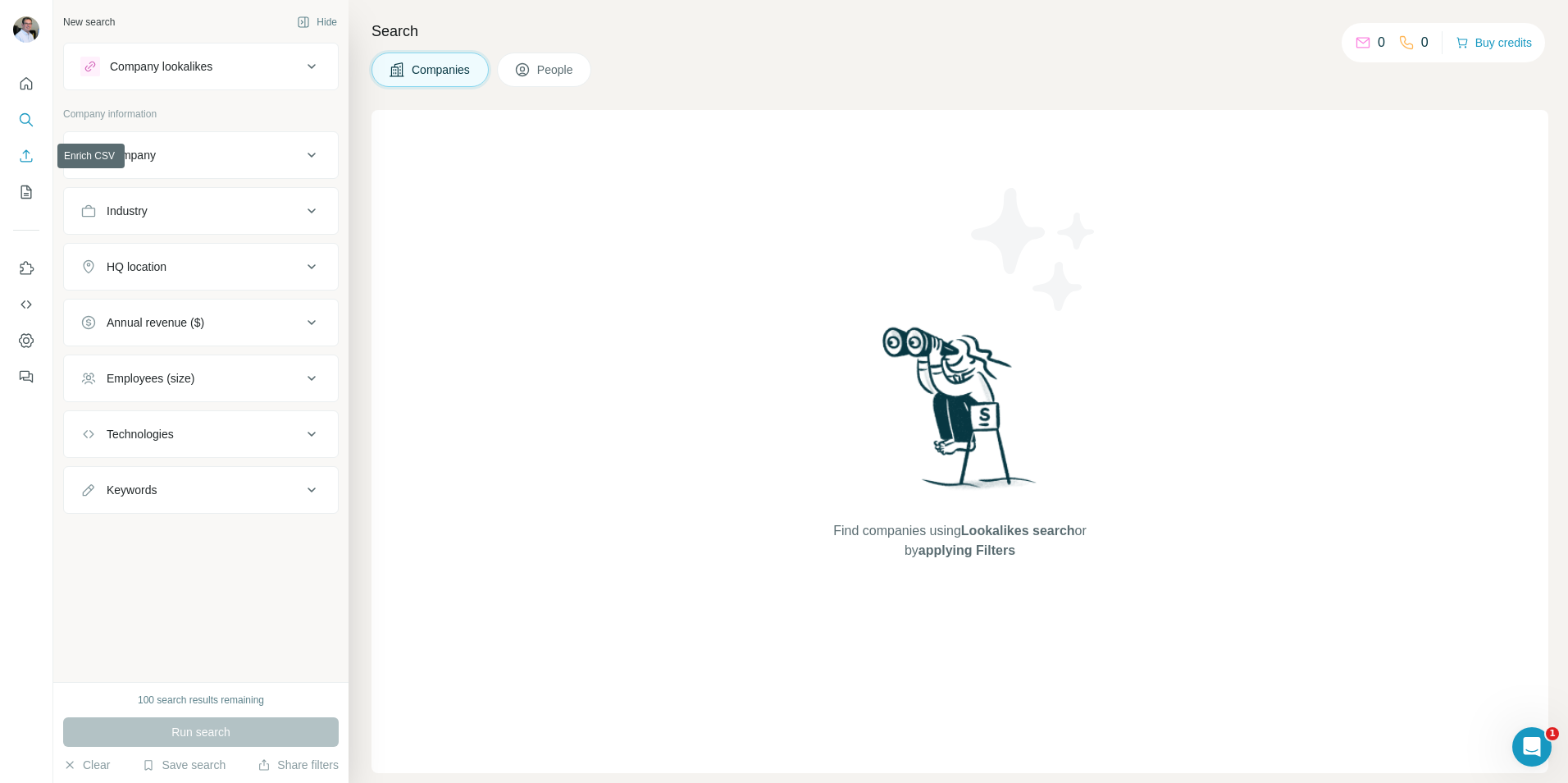
click at [30, 150] on icon "Enrich CSV" at bounding box center [26, 155] width 16 height 16
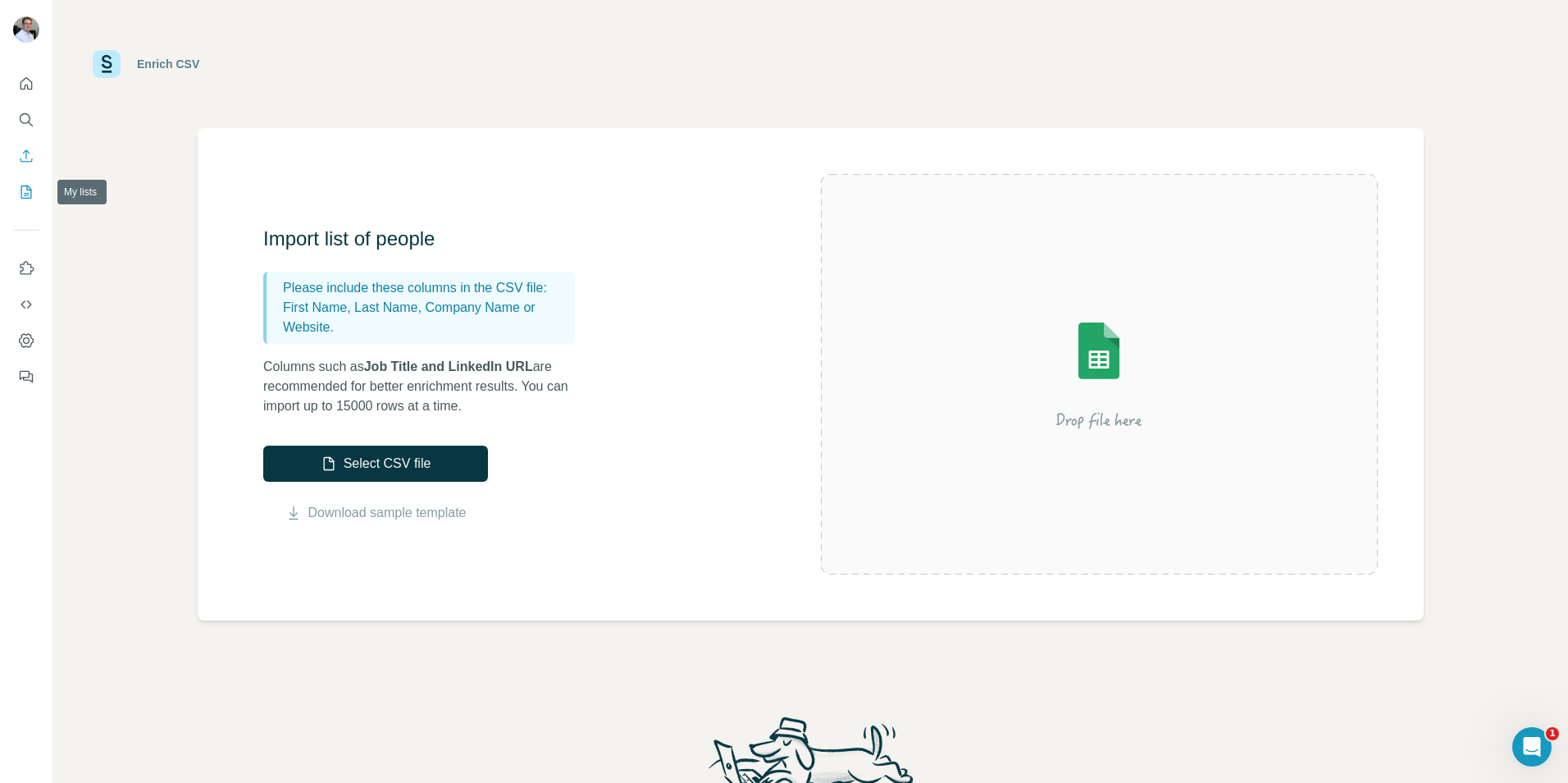
click at [19, 203] on button "My lists" at bounding box center [26, 192] width 26 height 30
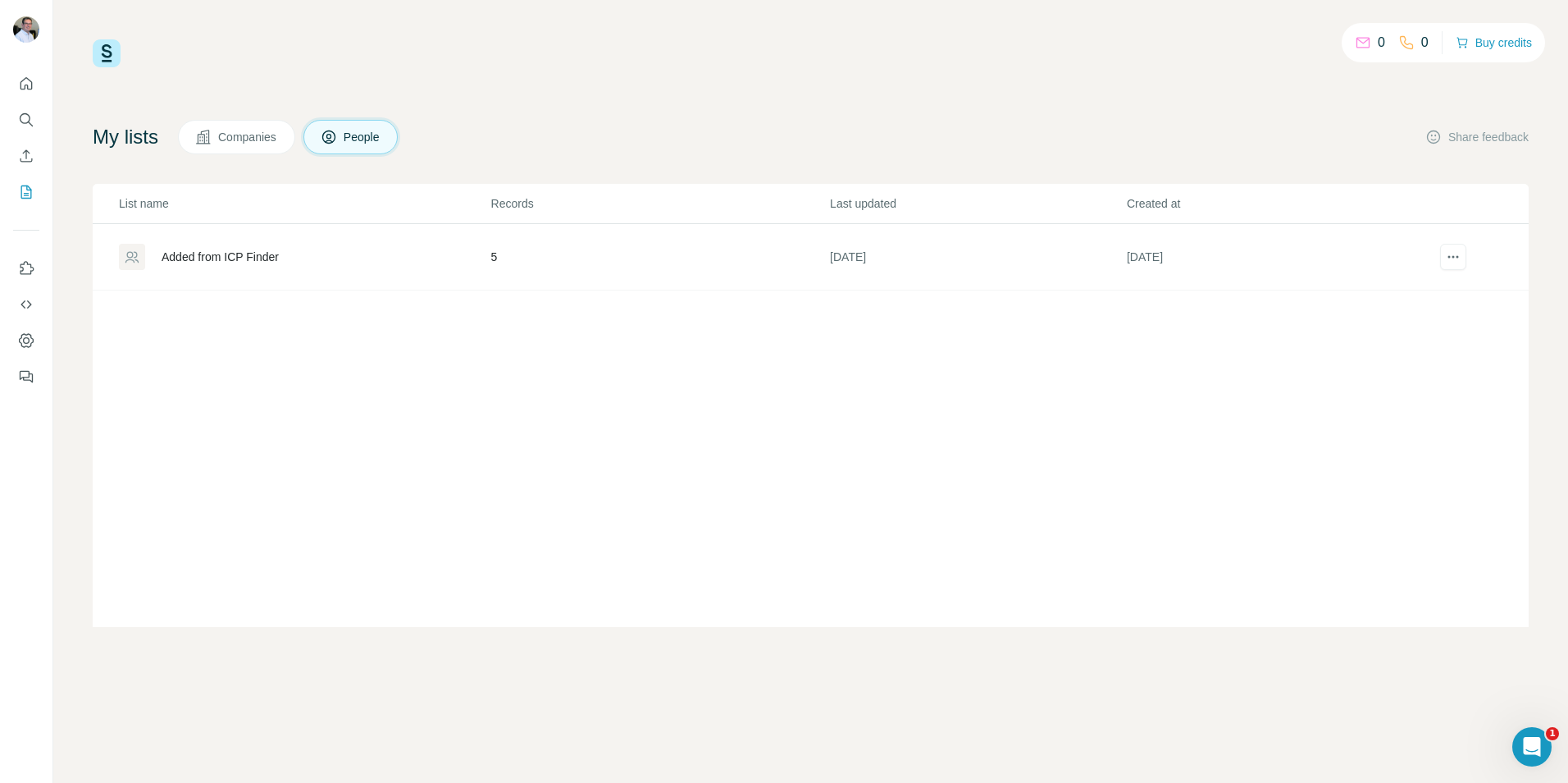
click at [1371, 33] on div "0 0 Buy credits" at bounding box center [1444, 42] width 204 height 40
click at [1368, 38] on div "0" at bounding box center [1369, 42] width 30 height 19
click at [1363, 42] on icon at bounding box center [1362, 42] width 16 height 16
click at [1530, 42] on button "Buy credits" at bounding box center [1494, 42] width 76 height 23
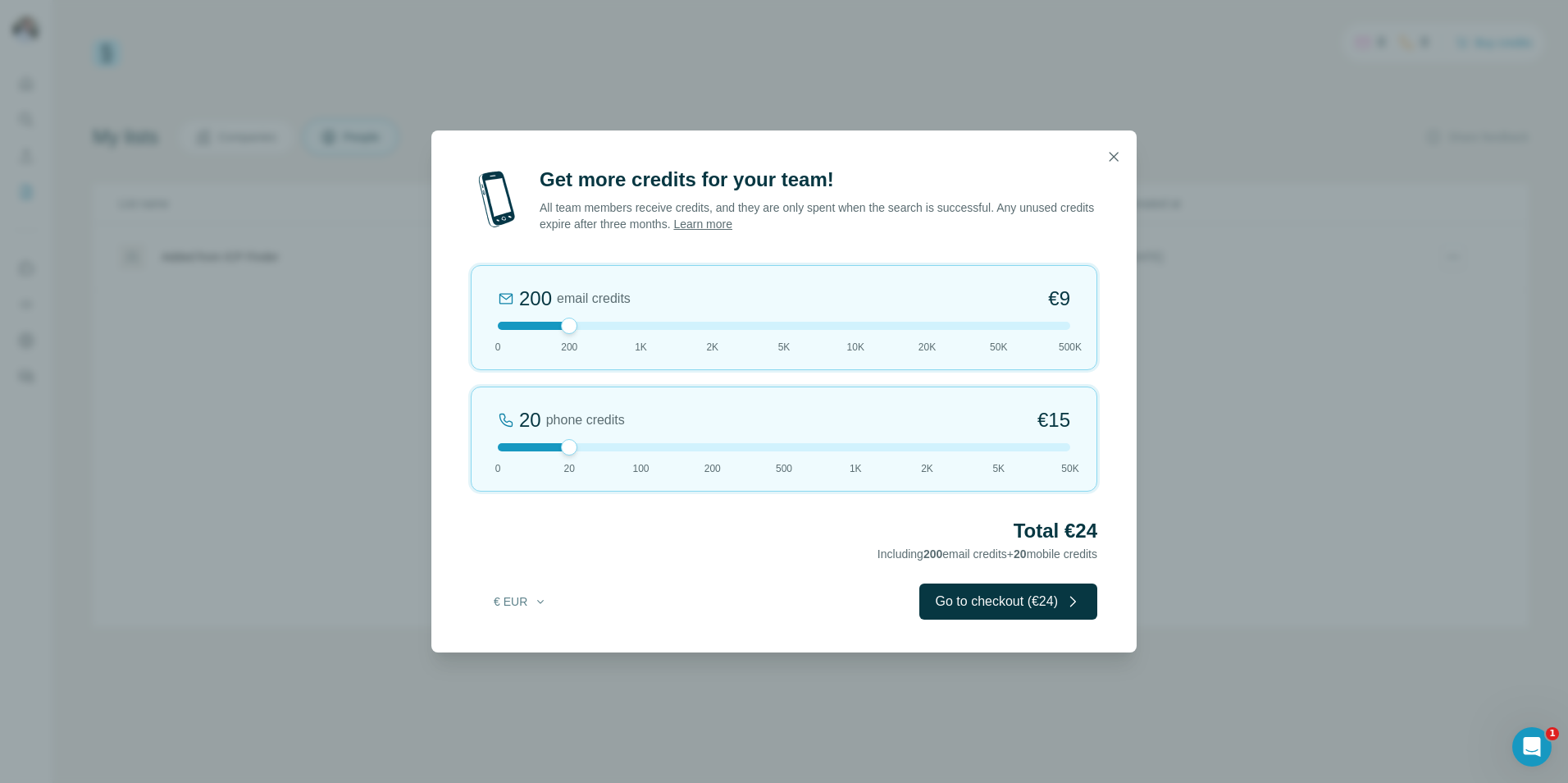
drag, startPoint x: 561, startPoint y: 445, endPoint x: 426, endPoint y: 434, distance: 135.4
click at [427, 434] on div "Get more credits for your team! All team members receive credits, and they are …" at bounding box center [784, 391] width 1568 height 783
drag, startPoint x: 577, startPoint y: 451, endPoint x: 511, endPoint y: 451, distance: 66.0
click at [511, 451] on div "20 phone credits €15 0 20 100 200 500 1K 2K 5K 50K" at bounding box center [784, 438] width 626 height 105
drag, startPoint x: 584, startPoint y: 327, endPoint x: 560, endPoint y: 332, distance: 24.5
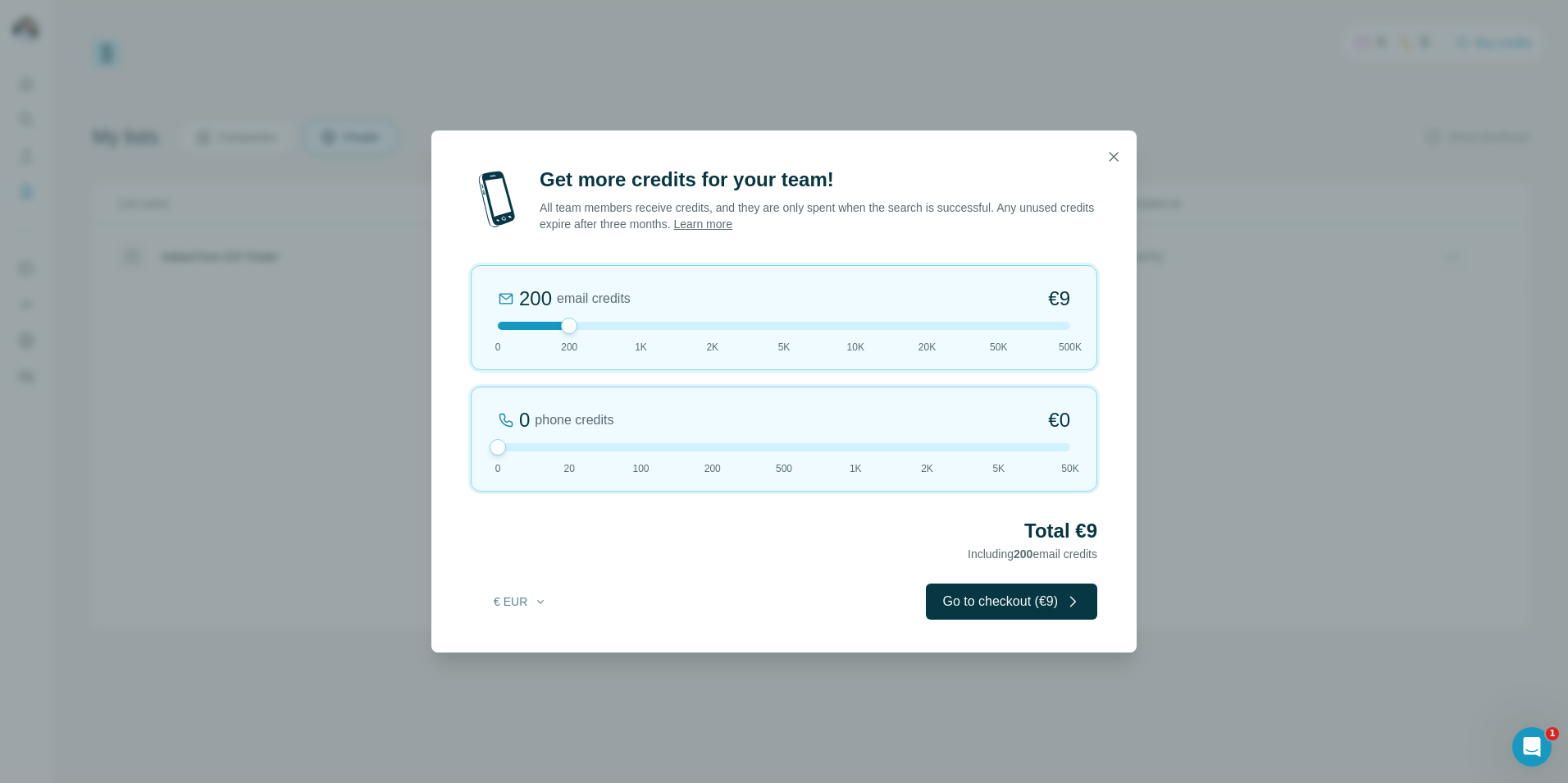
click at [560, 332] on div "200 email credits €9 0 200 1K 2K 5K 10K 20K 50K 500K" at bounding box center [784, 318] width 626 height 105
click at [996, 602] on button "Go to checkout (€9)" at bounding box center [1012, 601] width 172 height 36
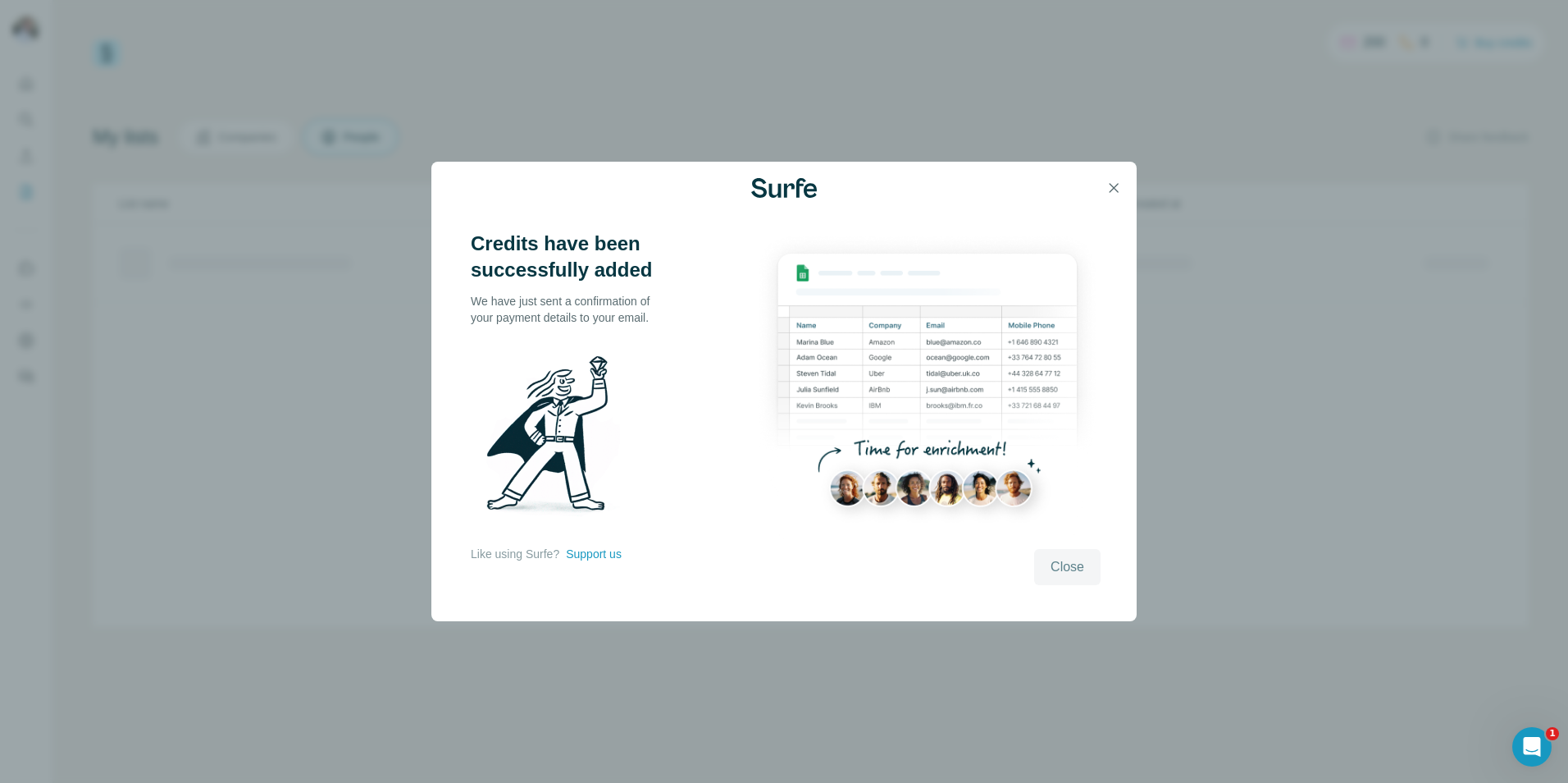
click at [1058, 564] on span "Close" at bounding box center [1067, 567] width 34 height 19
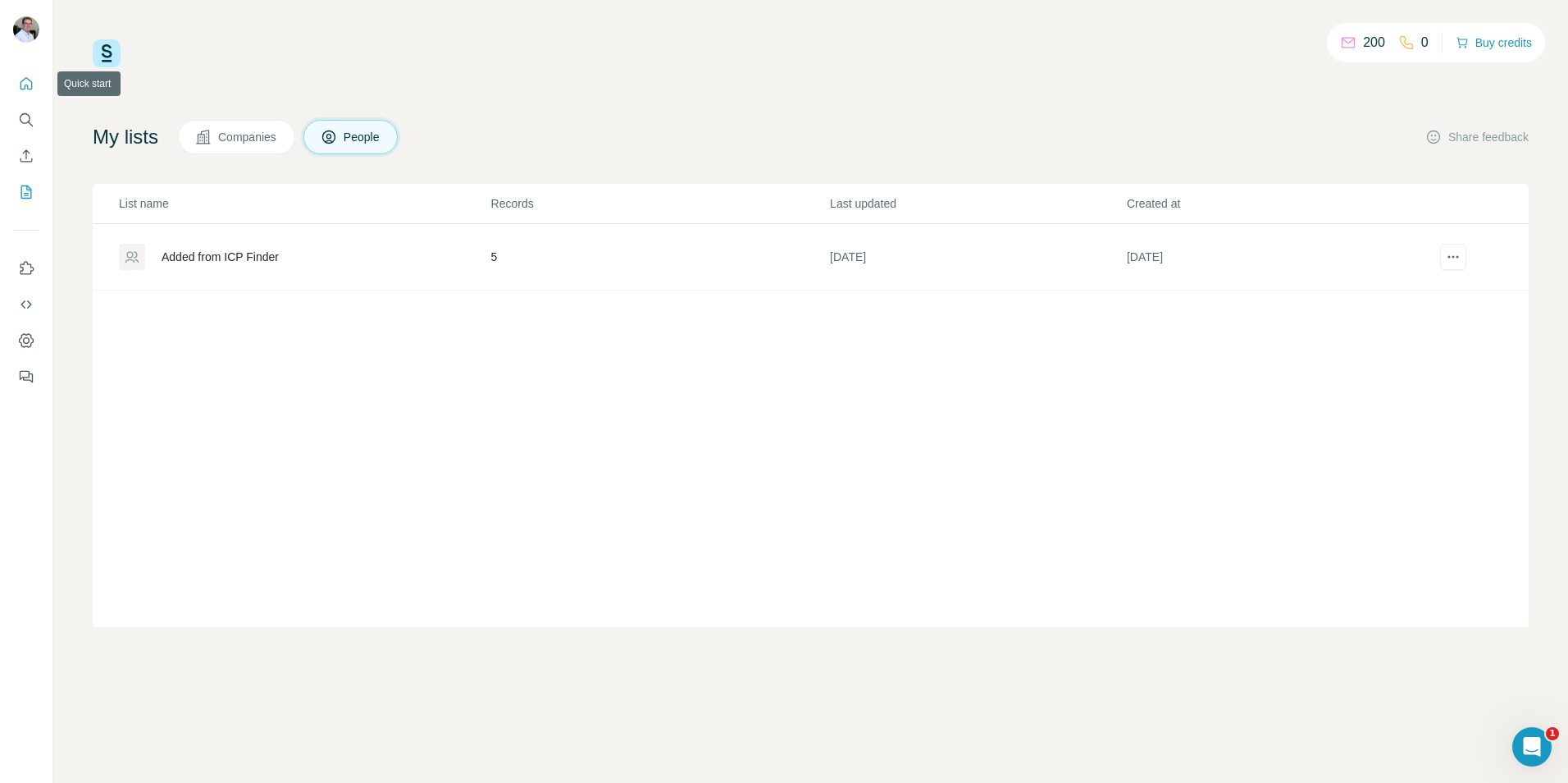
click at [29, 84] on icon "Quick start" at bounding box center [26, 83] width 16 height 16
